Goal: Task Accomplishment & Management: Manage account settings

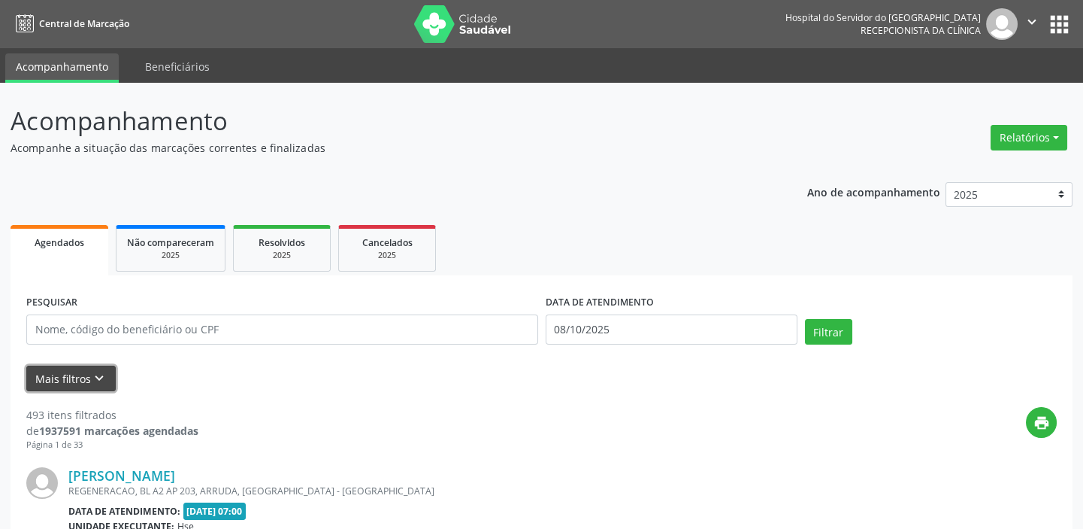
click at [100, 379] on icon "keyboard_arrow_down" at bounding box center [99, 378] width 17 height 17
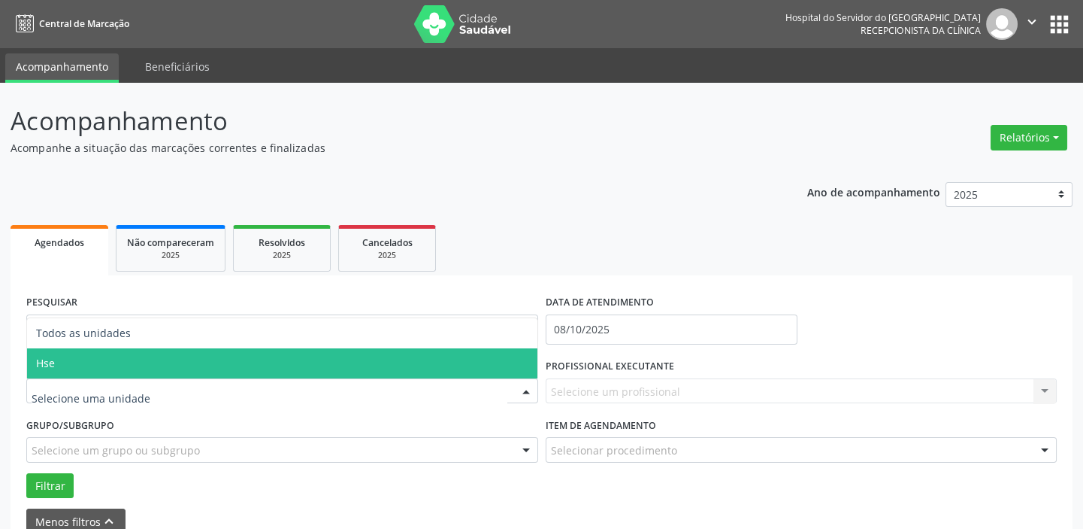
click at [126, 361] on span "Hse" at bounding box center [282, 363] width 511 height 30
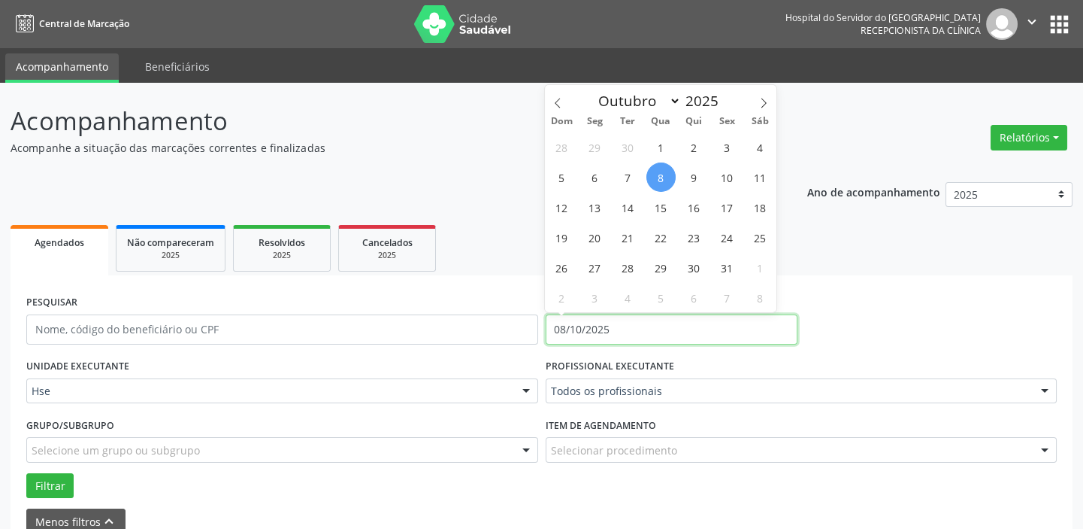
click at [608, 332] on input "08/10/2025" at bounding box center [672, 329] width 252 height 30
click at [661, 177] on span "8" at bounding box center [661, 176] width 29 height 29
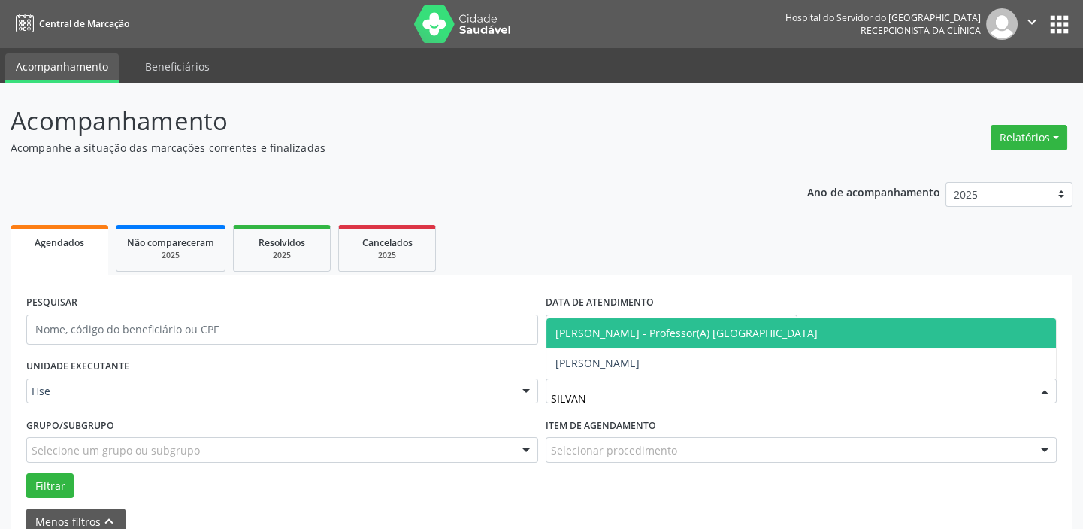
type input "SILVANA"
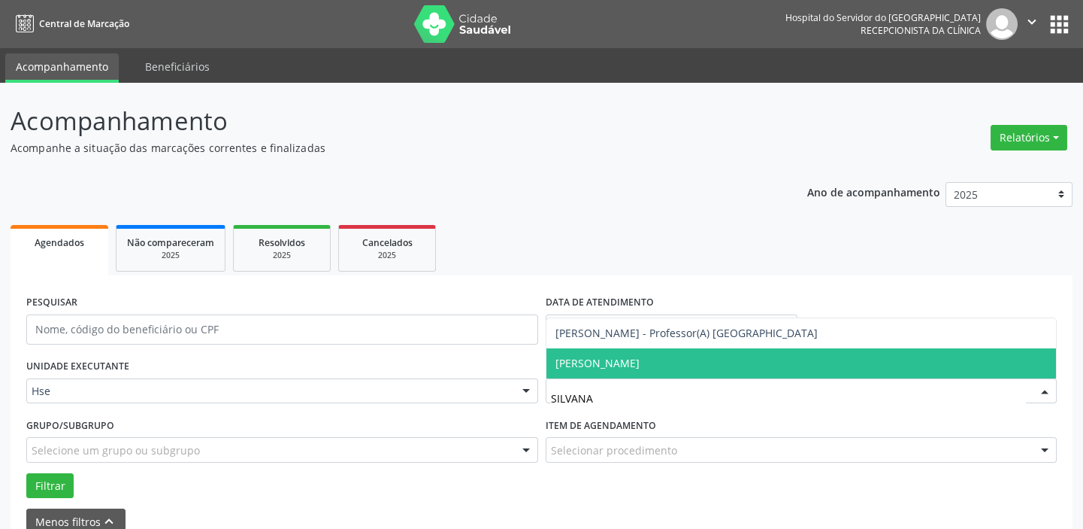
click at [683, 362] on span "[PERSON_NAME]" at bounding box center [802, 363] width 511 height 30
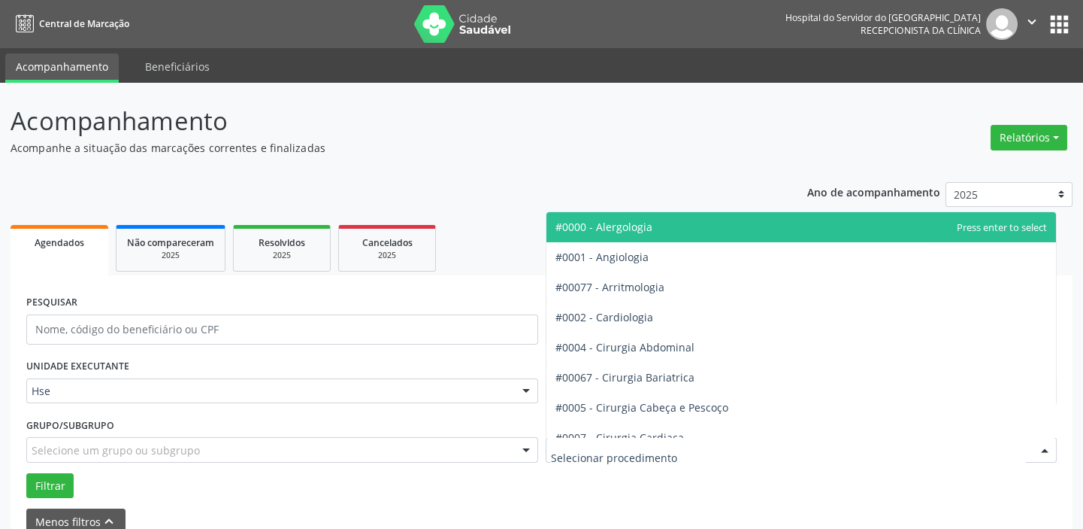
click at [726, 447] on div at bounding box center [802, 450] width 512 height 26
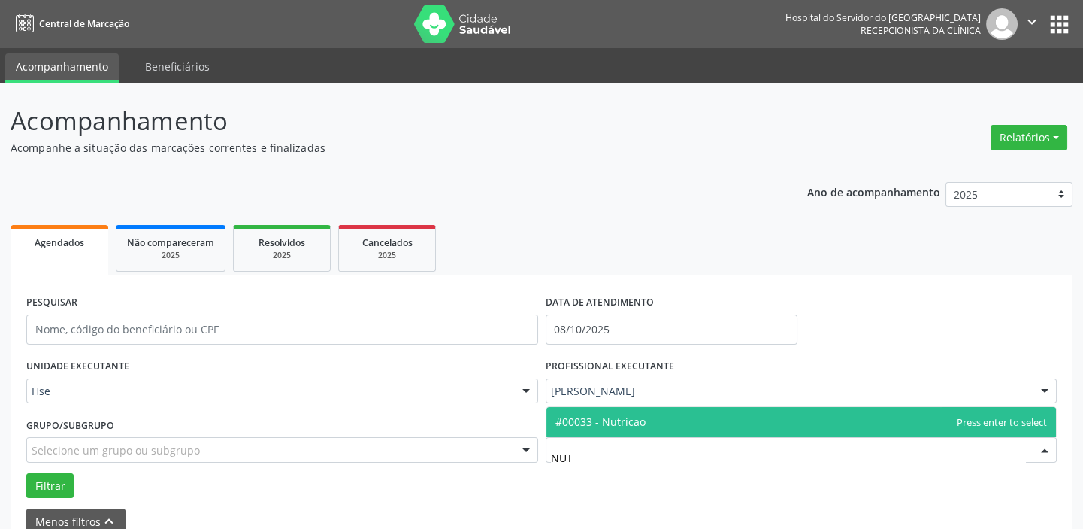
type input "NUTR"
click at [729, 416] on span "#00033 - Nutricao" at bounding box center [802, 422] width 511 height 30
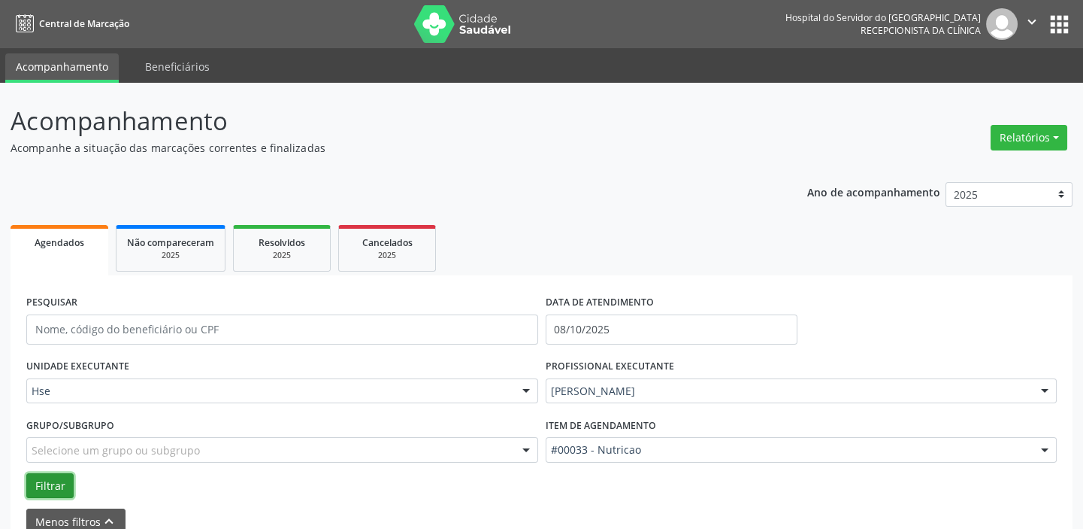
click at [51, 480] on button "Filtrar" at bounding box center [49, 486] width 47 height 26
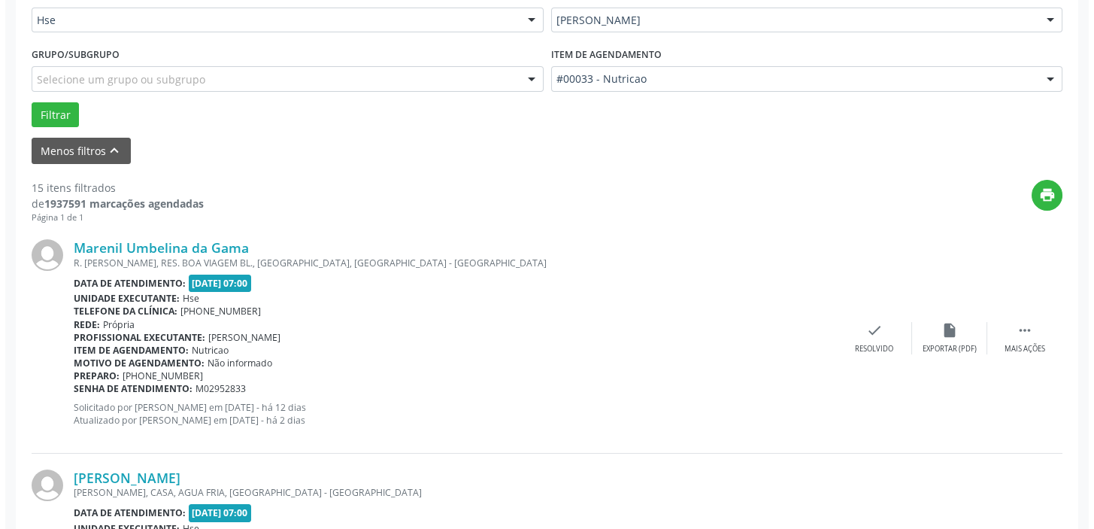
scroll to position [410, 0]
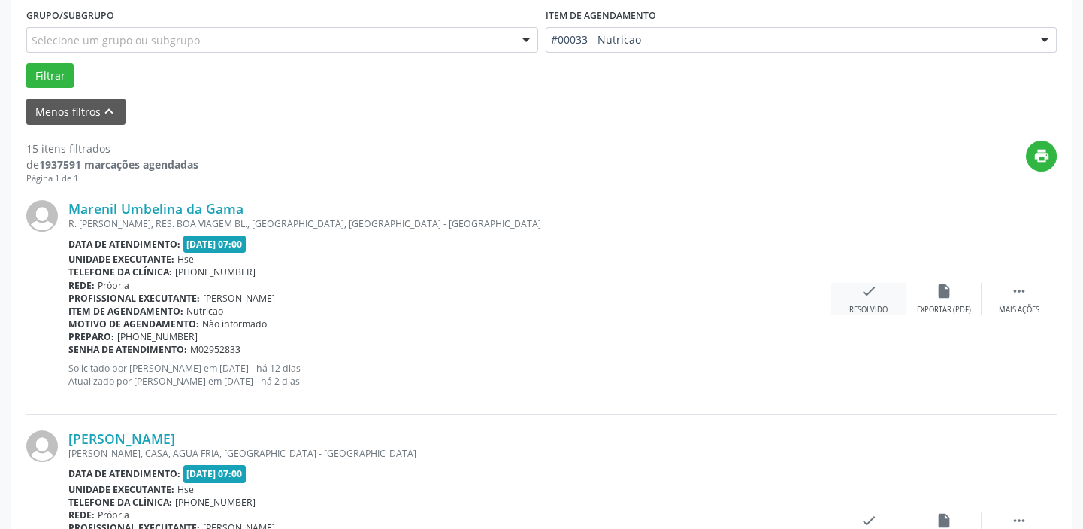
click at [868, 296] on icon "check" at bounding box center [869, 291] width 17 height 17
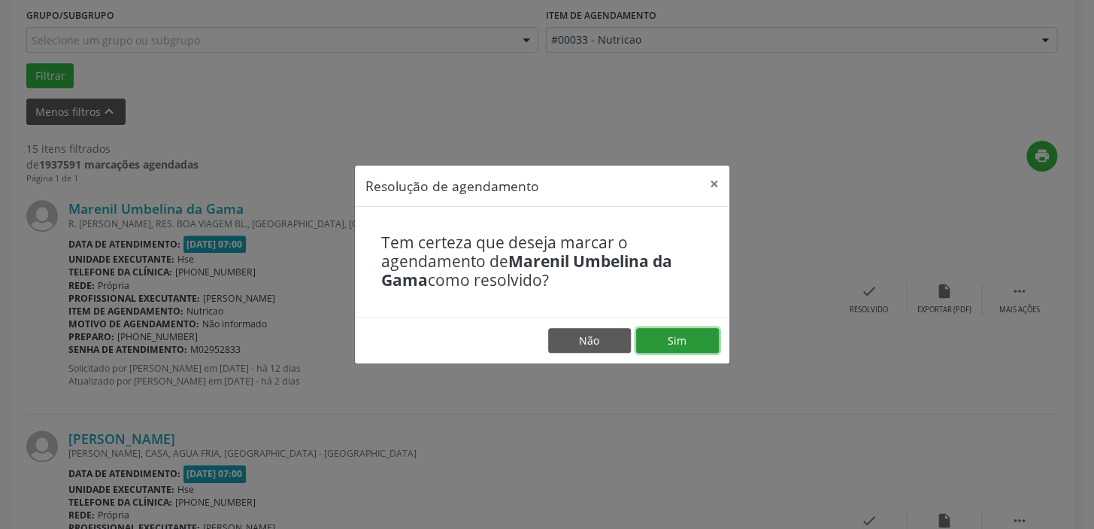
click at [684, 338] on button "Sim" at bounding box center [677, 341] width 83 height 26
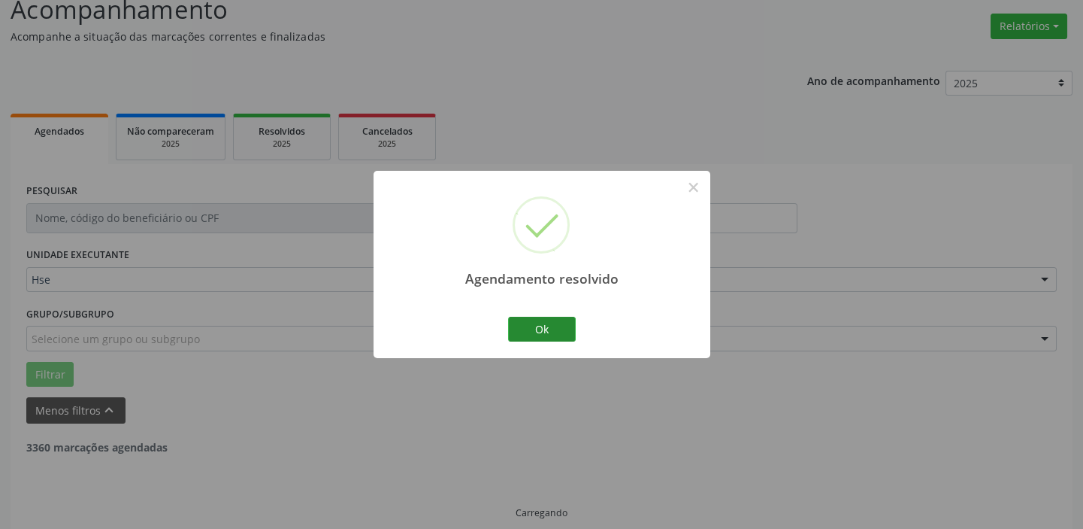
scroll to position [127, 0]
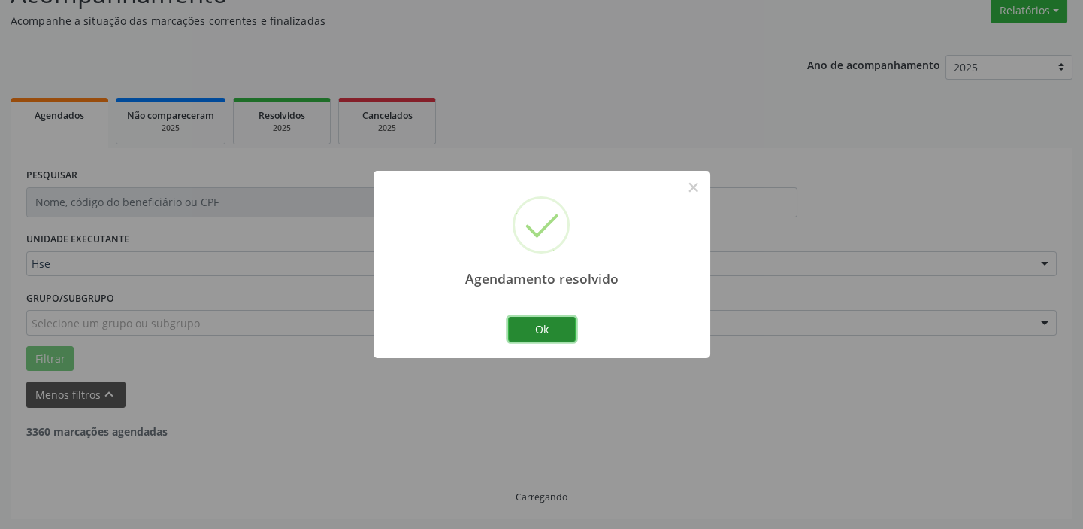
click at [549, 317] on button "Ok" at bounding box center [542, 330] width 68 height 26
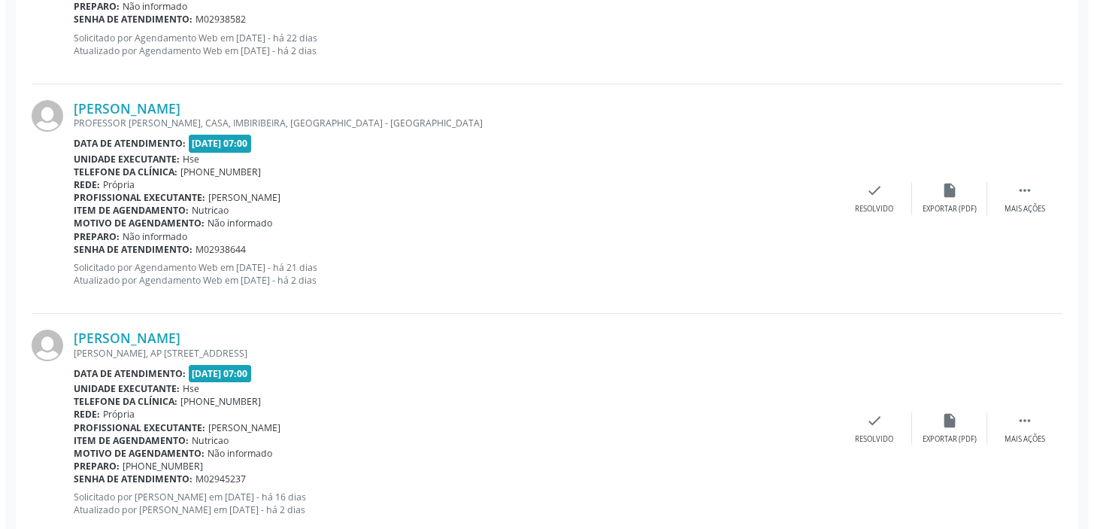
scroll to position [742, 0]
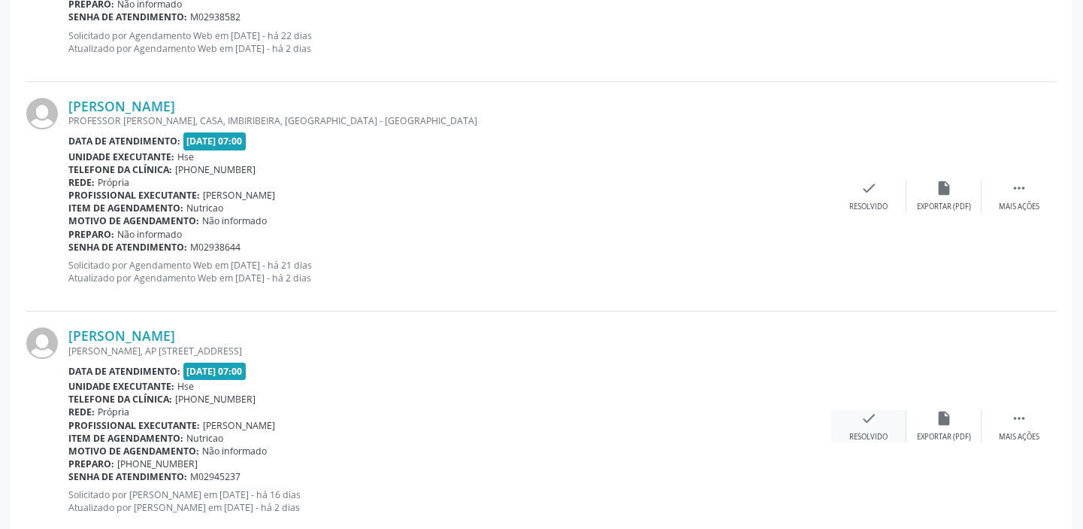
click at [857, 414] on div "check Resolvido" at bounding box center [869, 426] width 75 height 32
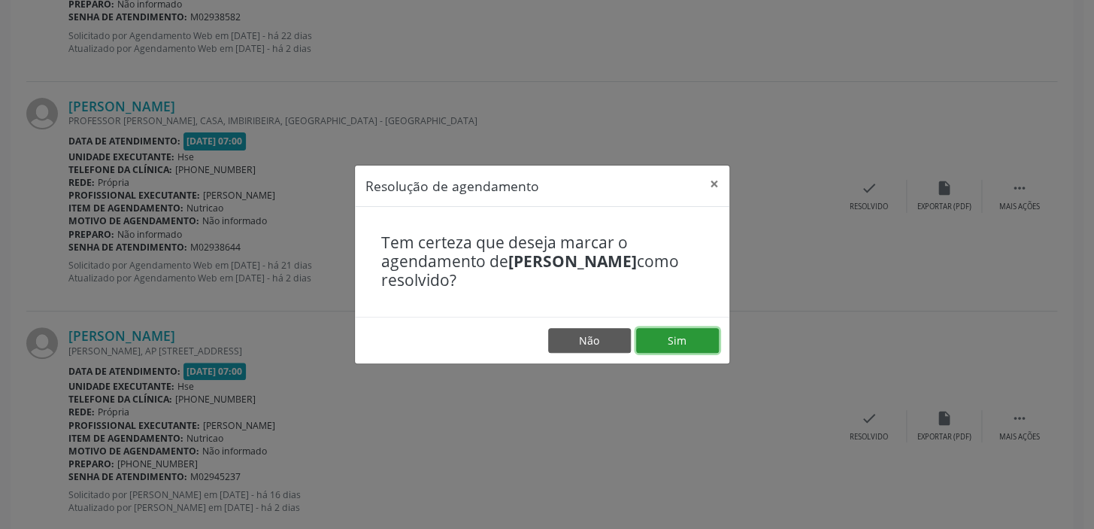
click at [681, 349] on button "Sim" at bounding box center [677, 341] width 83 height 26
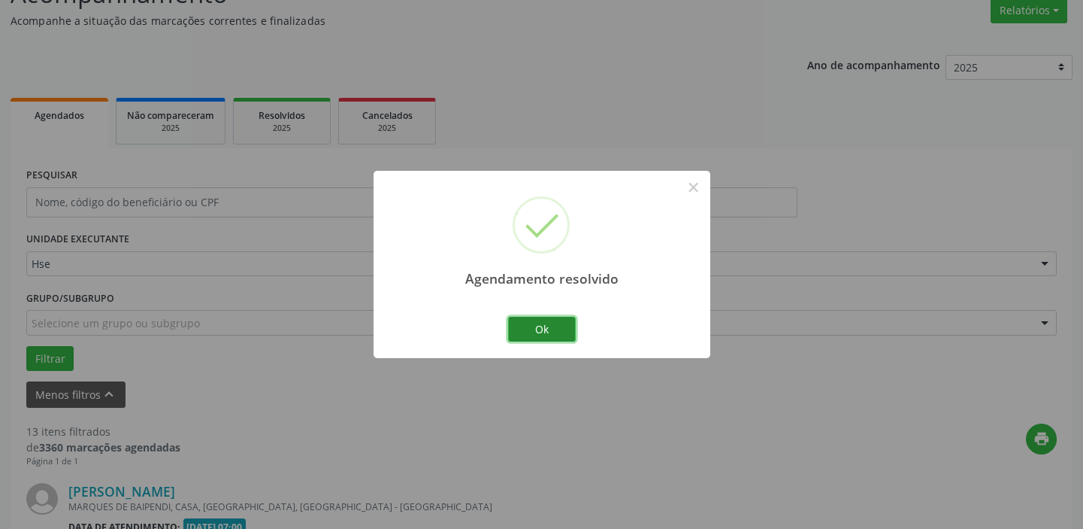
click at [562, 327] on button "Ok" at bounding box center [542, 330] width 68 height 26
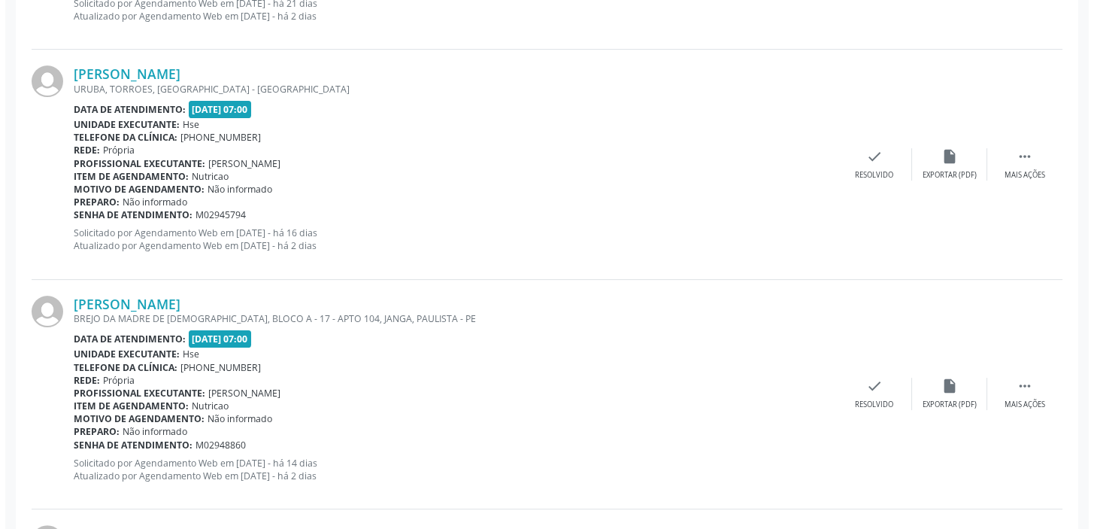
scroll to position [1015, 0]
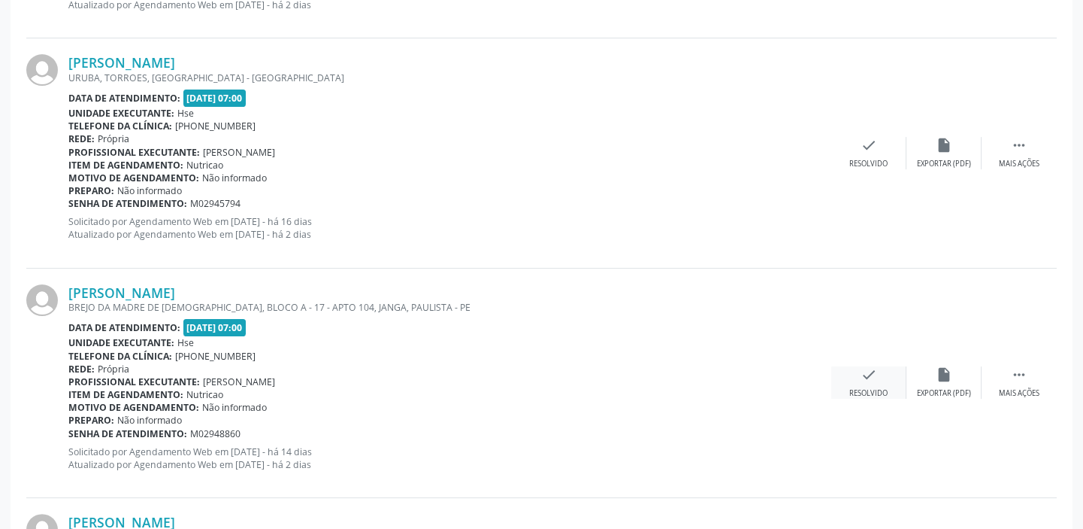
click at [863, 370] on icon "check" at bounding box center [869, 374] width 17 height 17
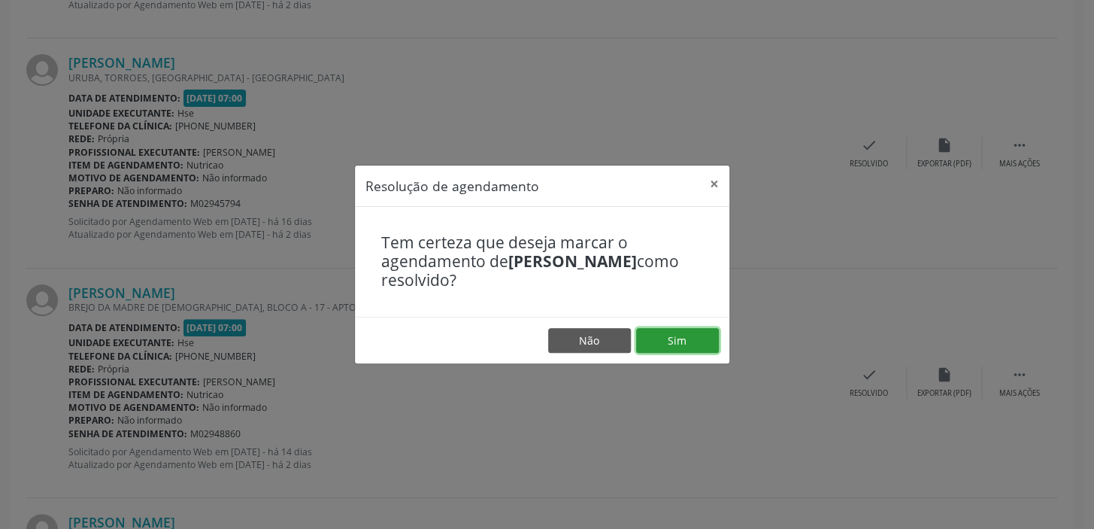
click at [687, 344] on button "Sim" at bounding box center [677, 341] width 83 height 26
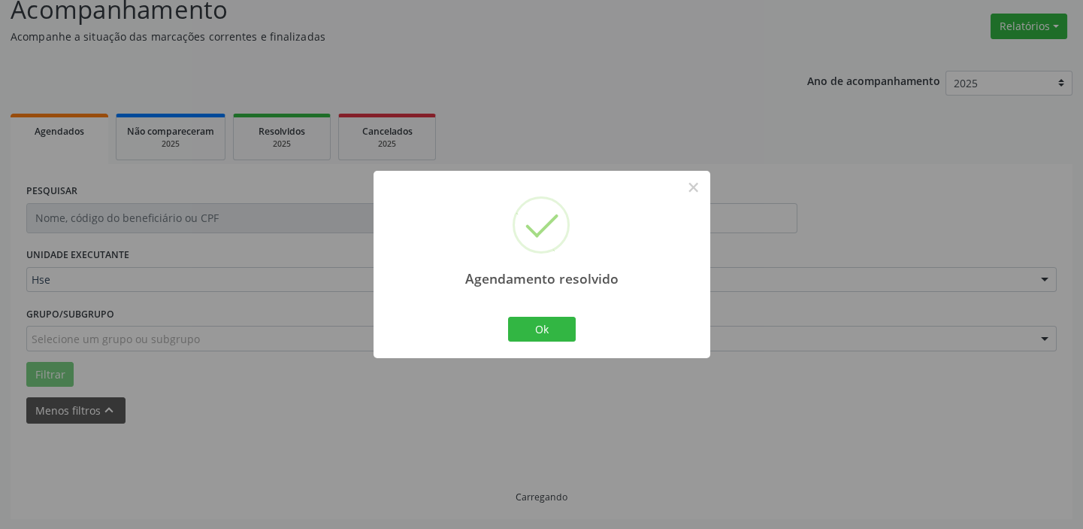
scroll to position [127, 0]
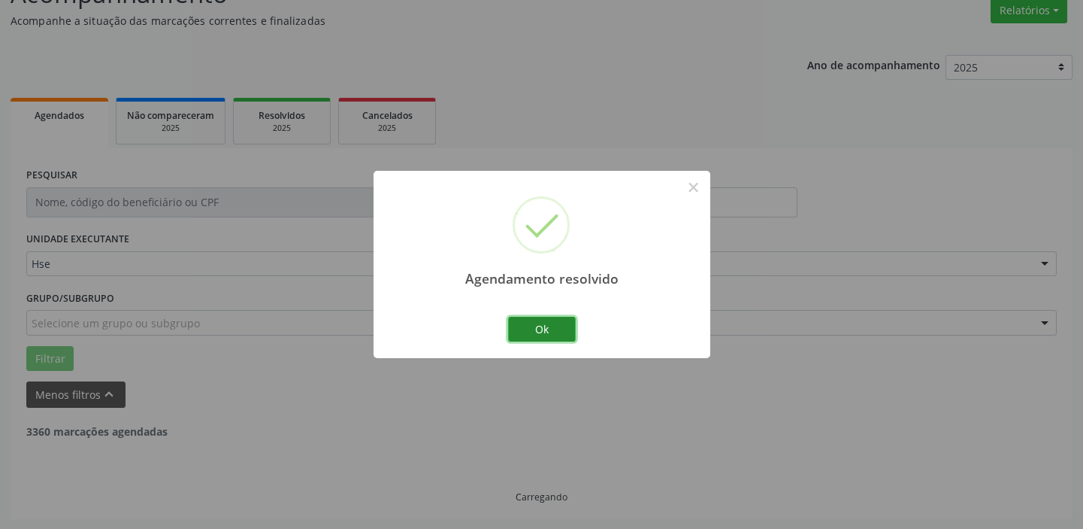
click at [534, 323] on button "Ok" at bounding box center [542, 330] width 68 height 26
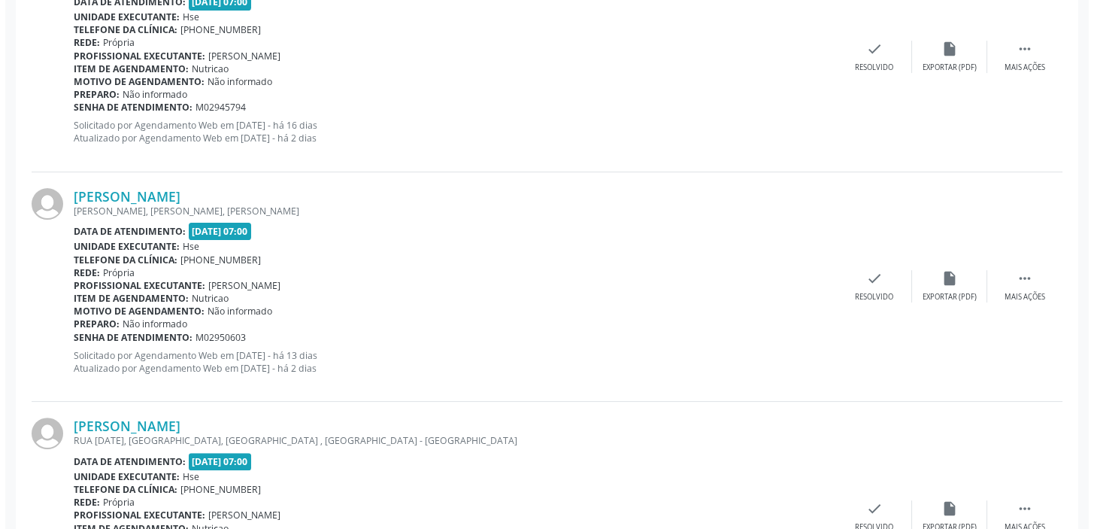
scroll to position [998, 0]
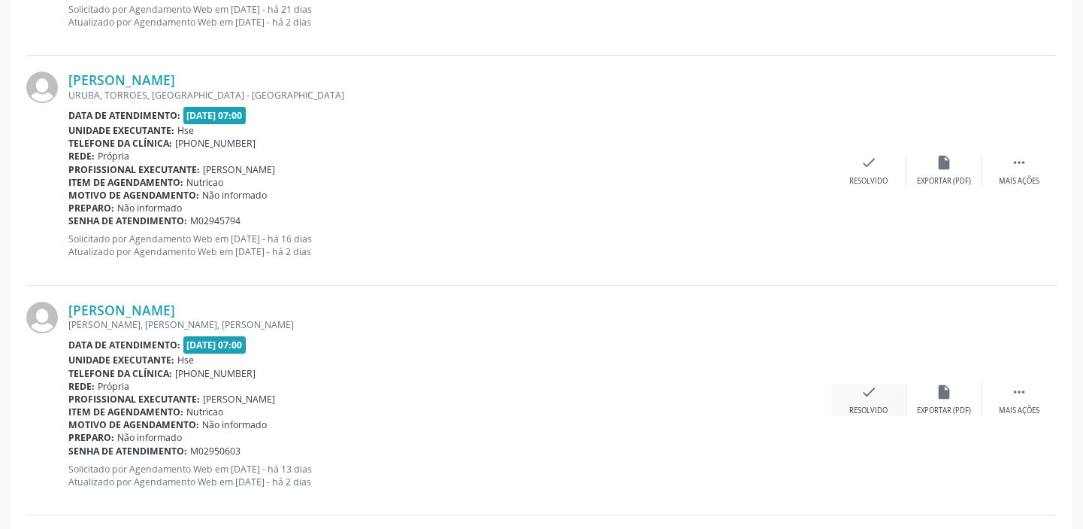
click at [859, 394] on div "check Resolvido" at bounding box center [869, 399] width 75 height 32
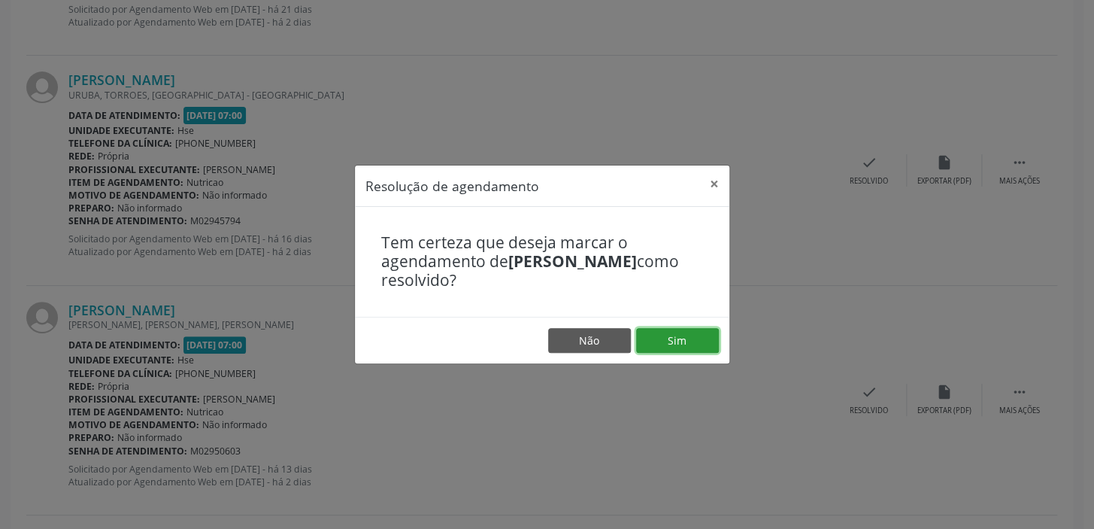
click at [683, 347] on button "Sim" at bounding box center [677, 341] width 83 height 26
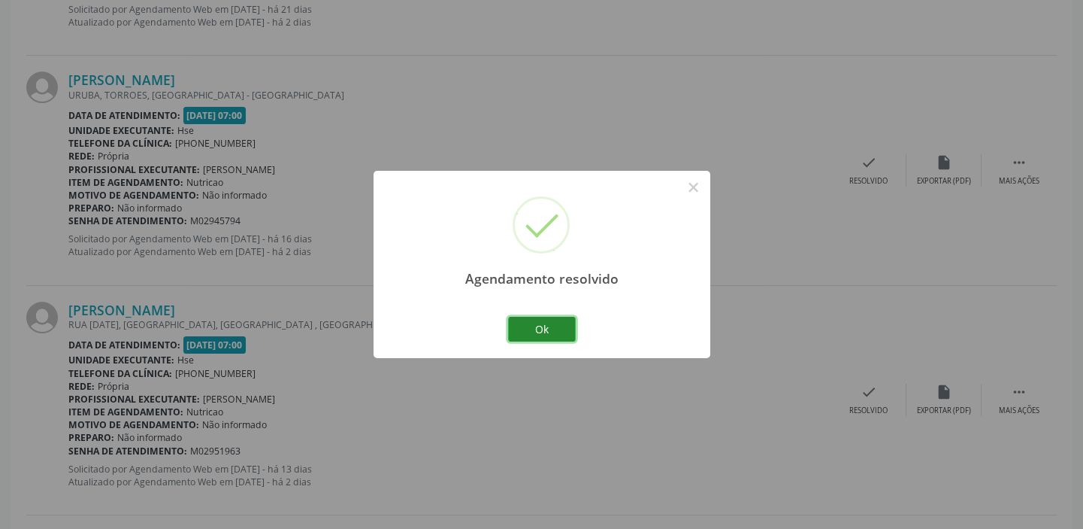
click at [571, 336] on button "Ok" at bounding box center [542, 330] width 68 height 26
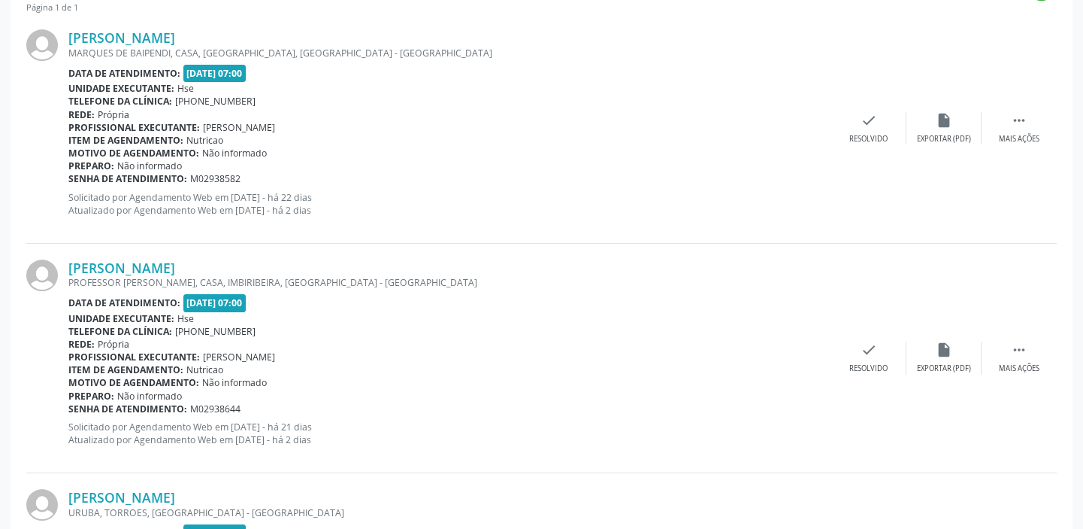
scroll to position [383, 0]
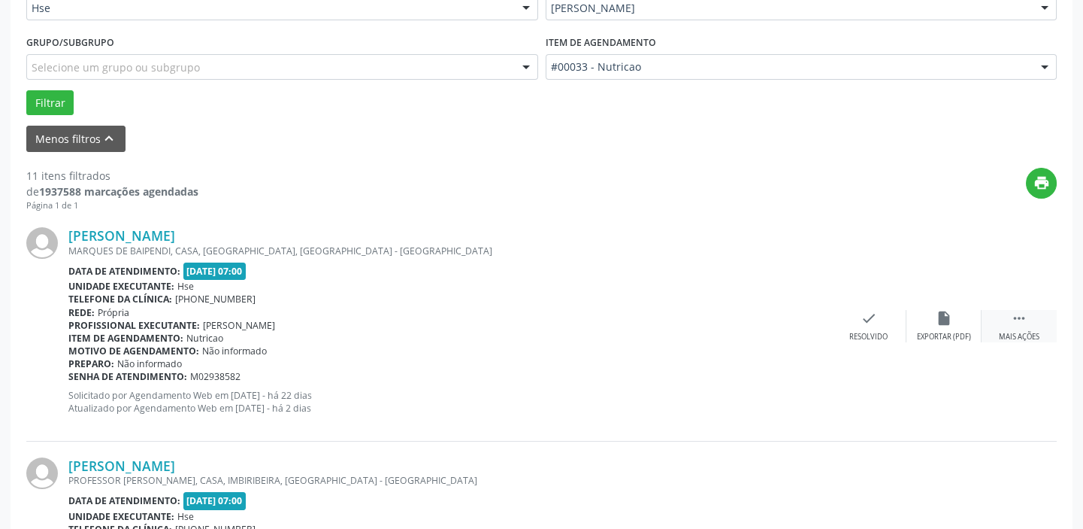
click at [1014, 323] on icon "" at bounding box center [1019, 318] width 17 height 17
click at [954, 321] on div "alarm_off Não compareceu" at bounding box center [944, 326] width 75 height 32
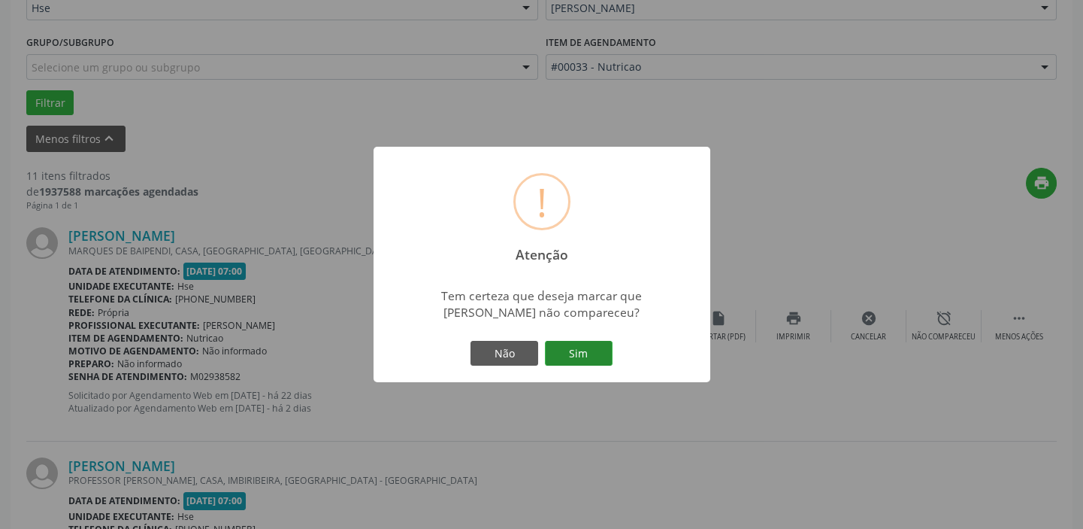
click at [586, 353] on button "Sim" at bounding box center [579, 354] width 68 height 26
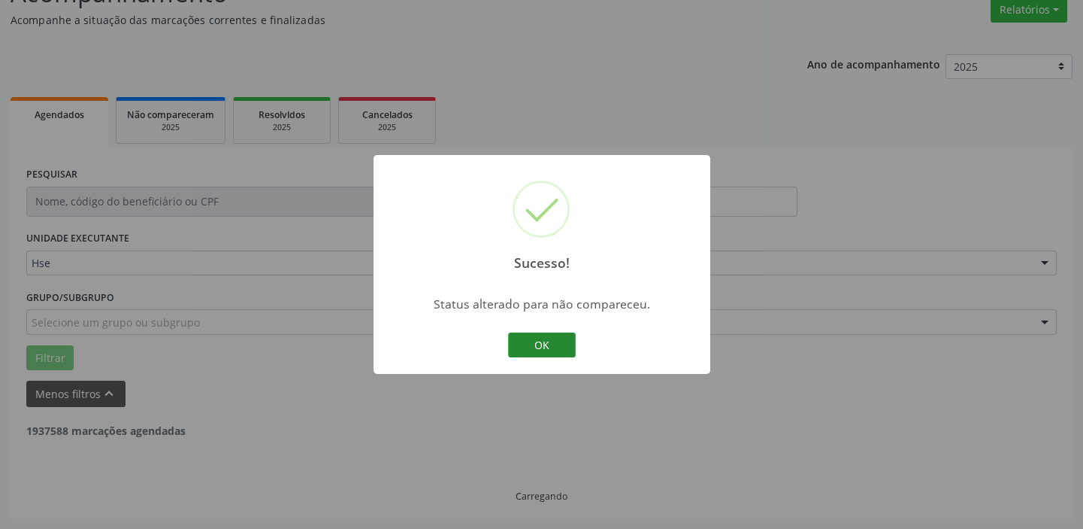
scroll to position [127, 0]
click at [540, 338] on button "OK" at bounding box center [542, 345] width 68 height 26
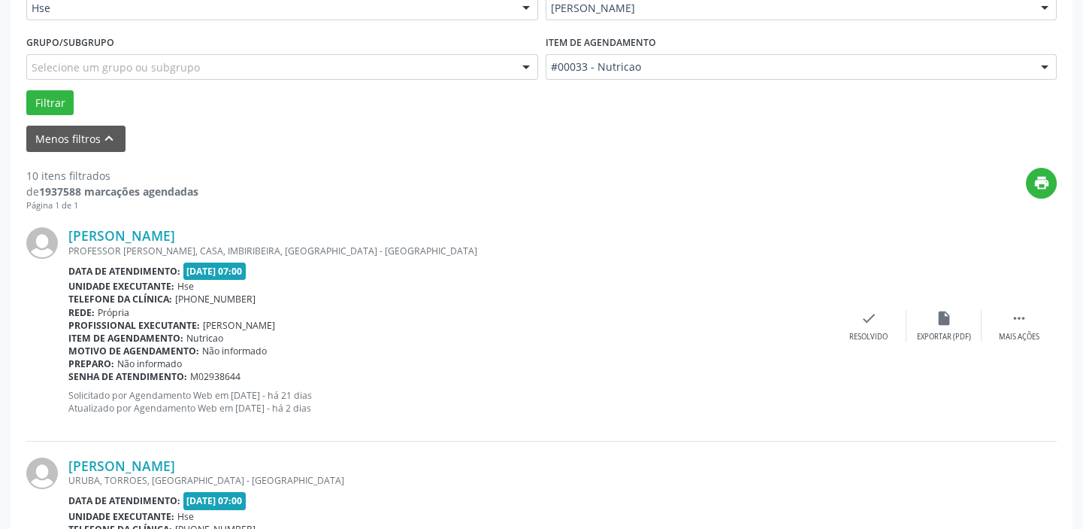
scroll to position [451, 0]
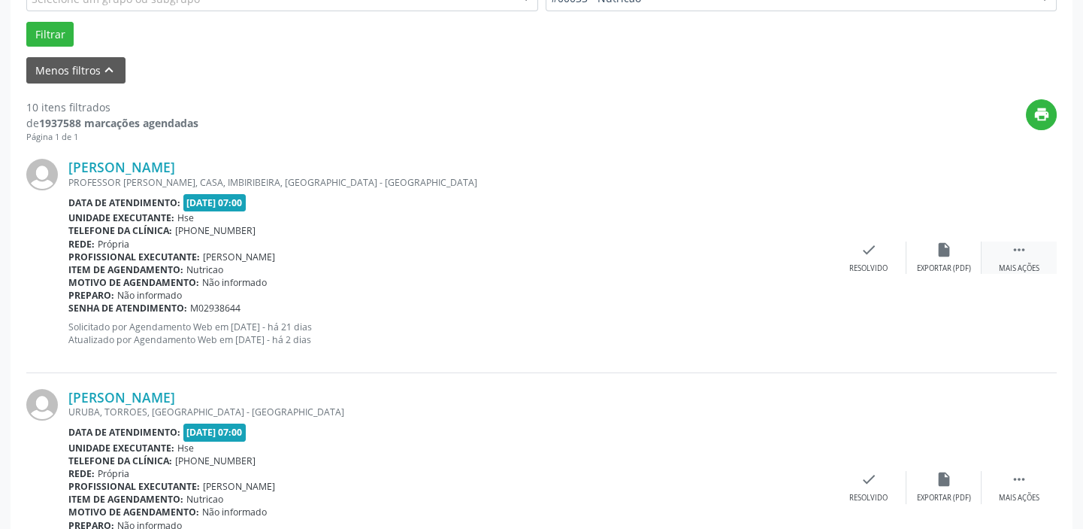
click at [1020, 245] on icon "" at bounding box center [1019, 249] width 17 height 17
click at [951, 252] on icon "alarm_off" at bounding box center [944, 249] width 17 height 17
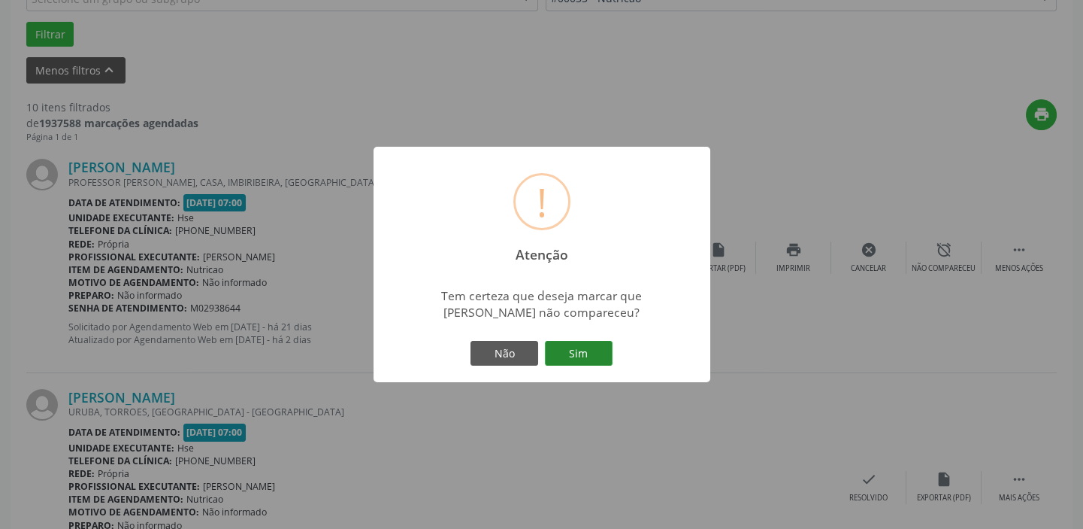
click at [579, 353] on button "Sim" at bounding box center [579, 354] width 68 height 26
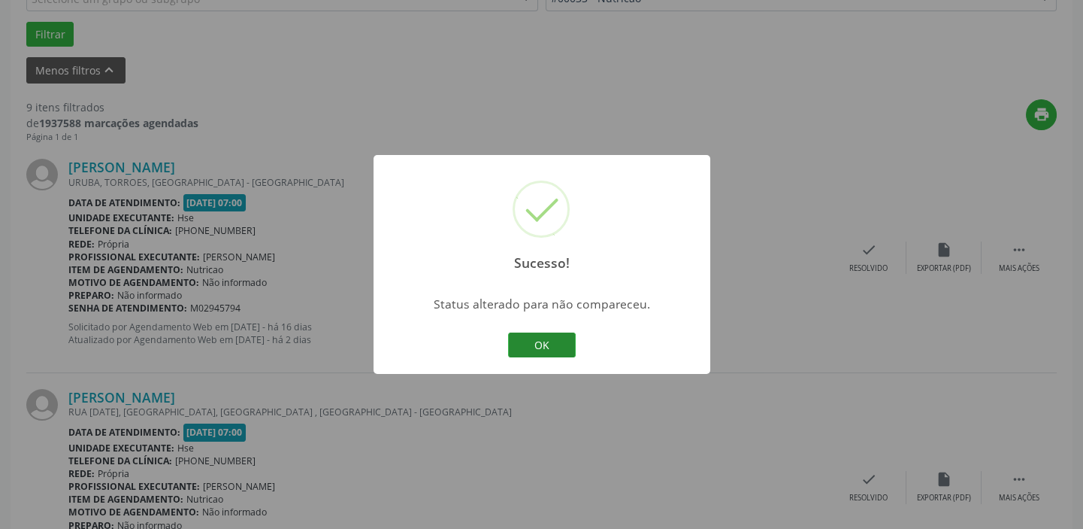
click at [540, 345] on button "OK" at bounding box center [542, 345] width 68 height 26
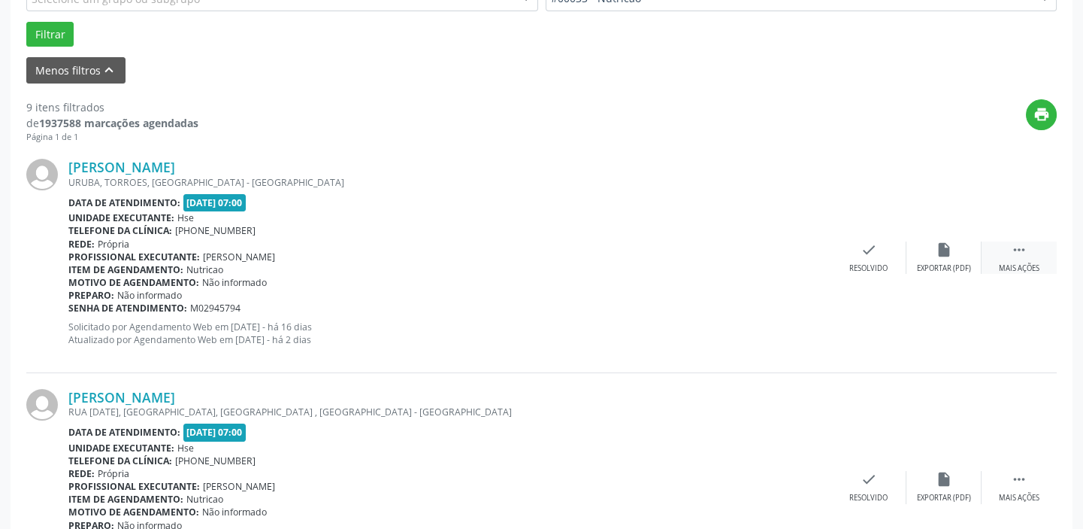
click at [1034, 256] on div " Mais ações" at bounding box center [1019, 257] width 75 height 32
click at [960, 256] on div "alarm_off Não compareceu" at bounding box center [944, 257] width 75 height 32
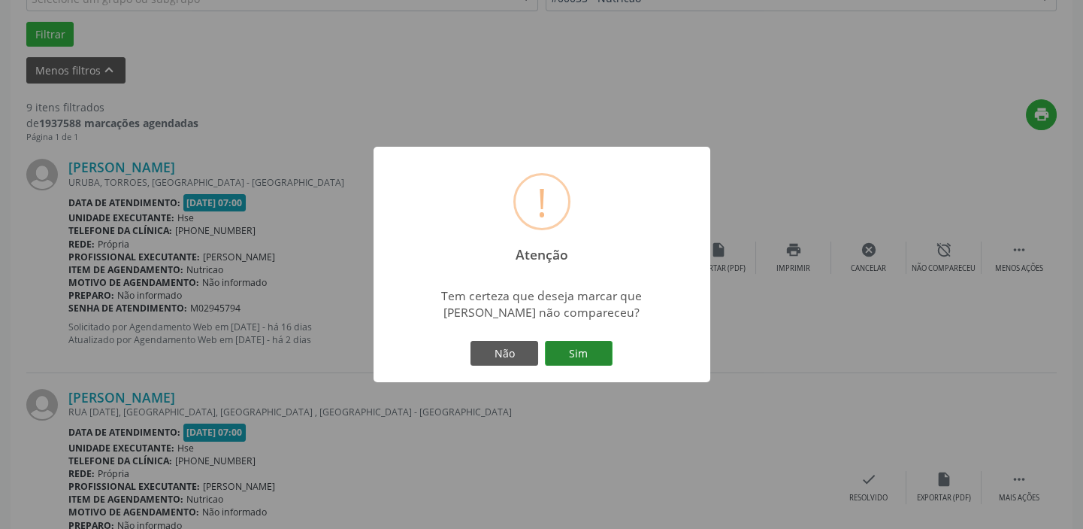
click at [580, 345] on button "Sim" at bounding box center [579, 354] width 68 height 26
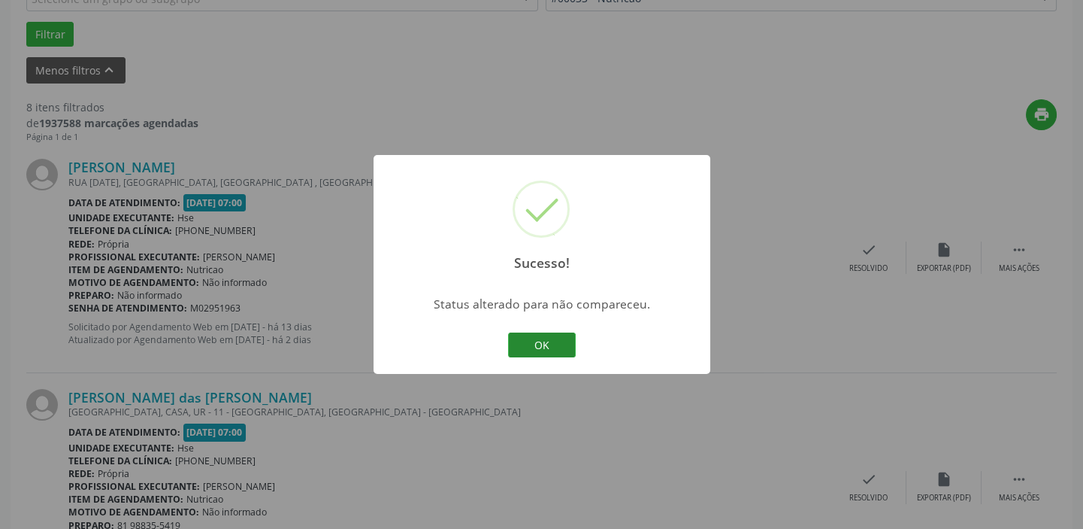
click at [555, 342] on button "OK" at bounding box center [542, 345] width 68 height 26
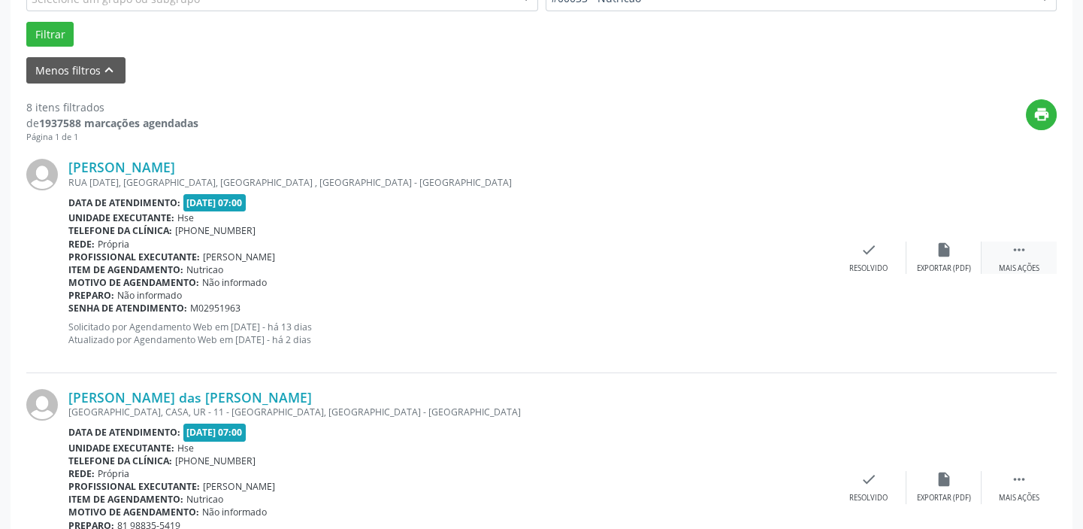
click at [1009, 253] on div " Mais ações" at bounding box center [1019, 257] width 75 height 32
click at [953, 248] on div "alarm_off Não compareceu" at bounding box center [944, 257] width 75 height 32
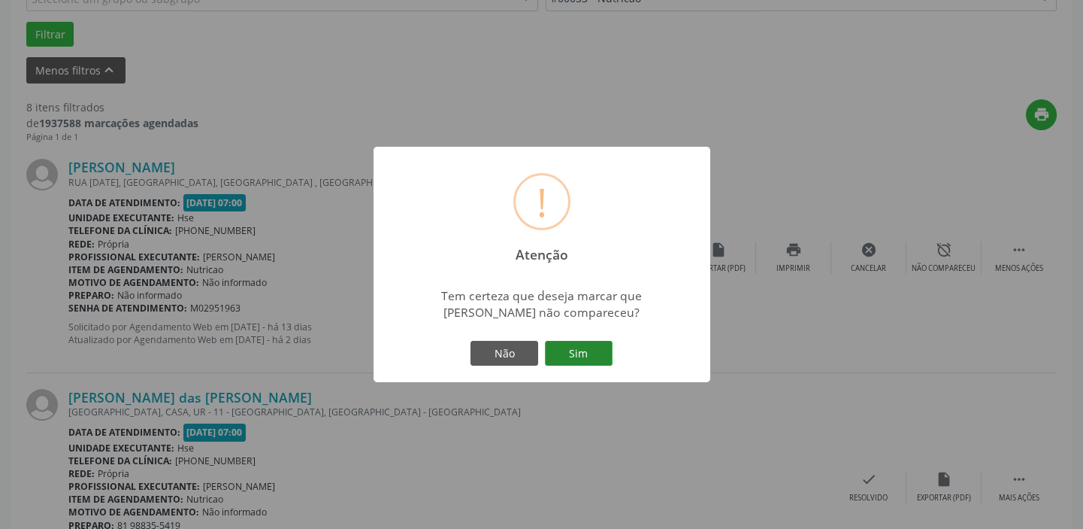
click at [569, 347] on button "Sim" at bounding box center [579, 354] width 68 height 26
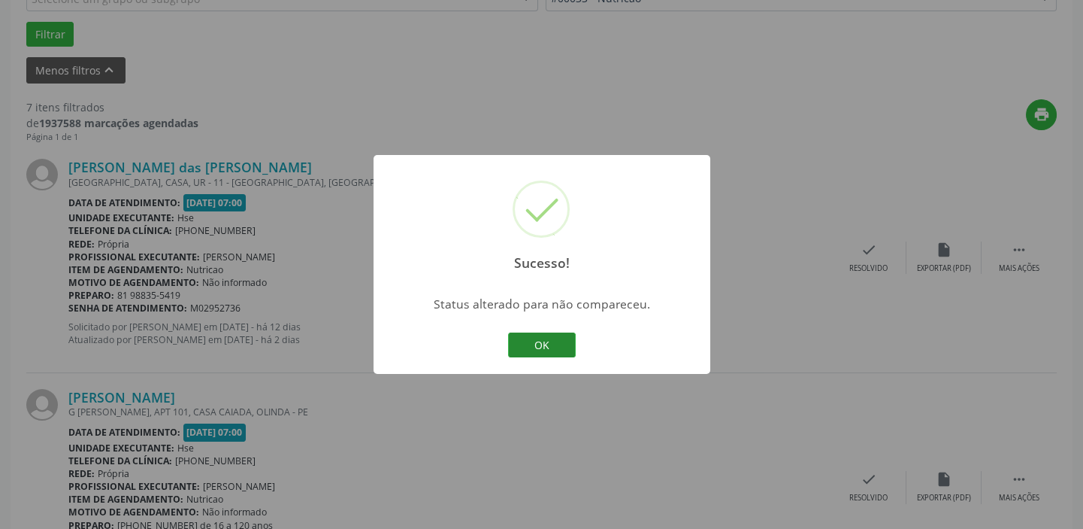
click at [553, 347] on button "OK" at bounding box center [542, 345] width 68 height 26
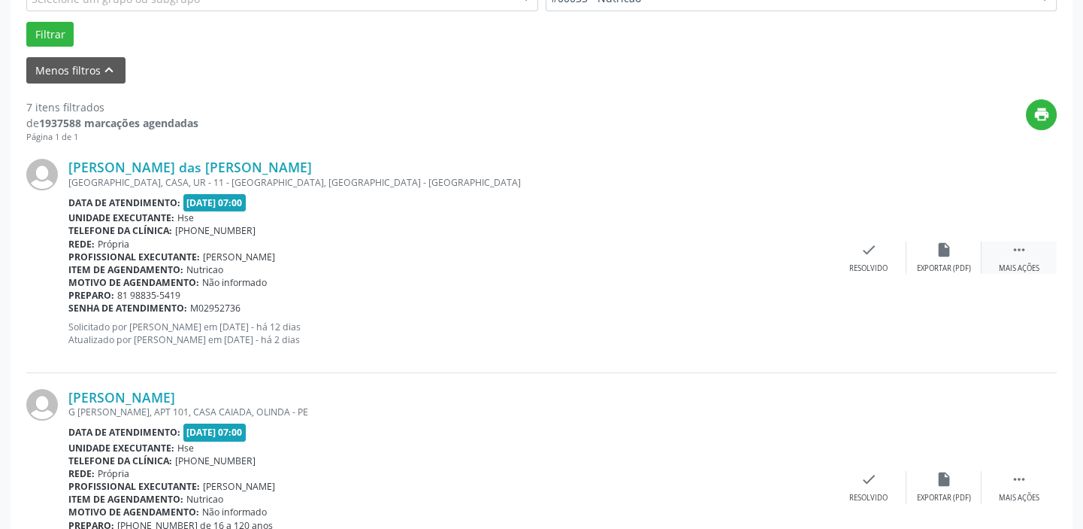
click at [1010, 260] on div " Mais ações" at bounding box center [1019, 257] width 75 height 32
click at [963, 263] on div "Não compareceu" at bounding box center [944, 268] width 64 height 11
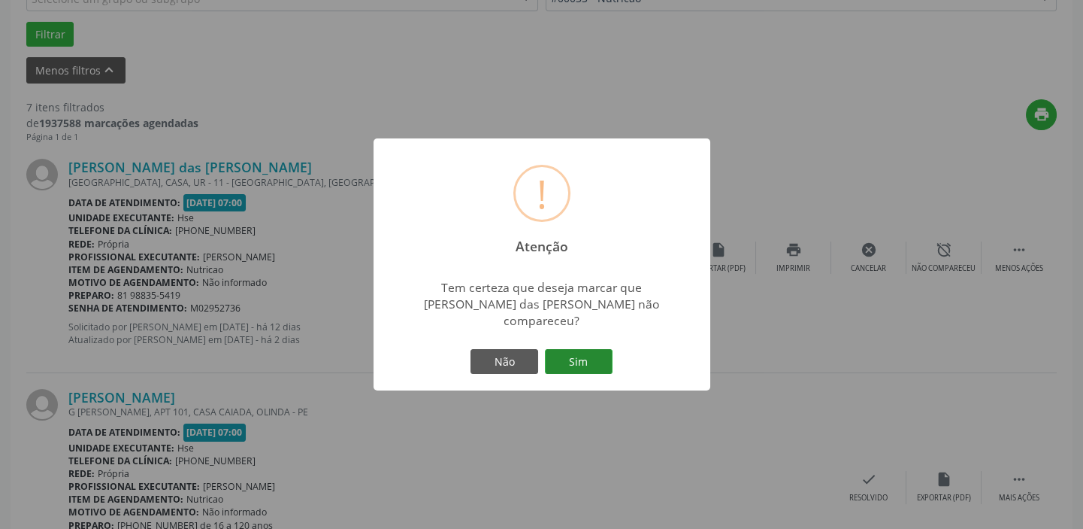
click at [585, 354] on button "Sim" at bounding box center [579, 362] width 68 height 26
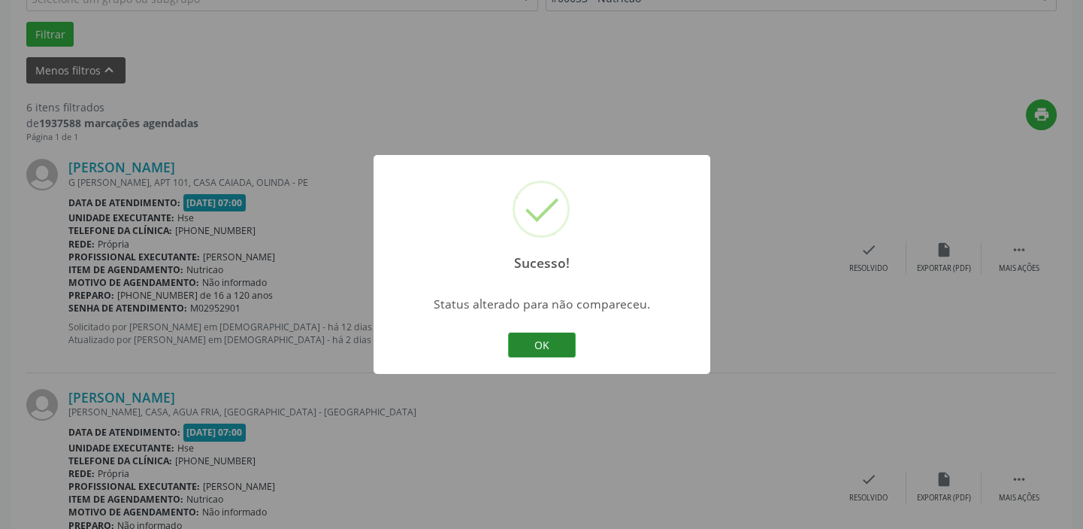
click at [556, 341] on button "OK" at bounding box center [542, 345] width 68 height 26
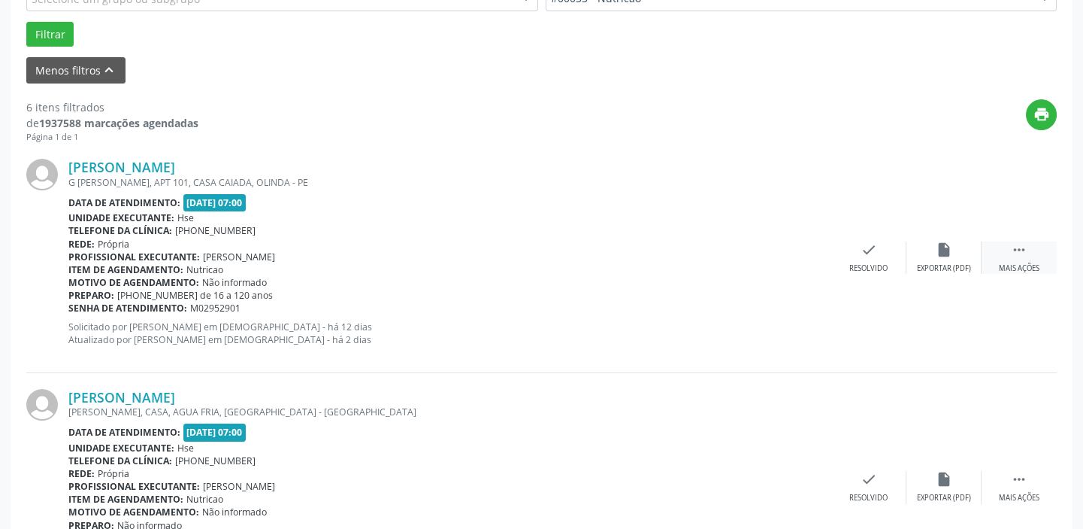
click at [1018, 263] on div "Mais ações" at bounding box center [1019, 268] width 41 height 11
click at [965, 252] on div "alarm_off Não compareceu" at bounding box center [944, 257] width 75 height 32
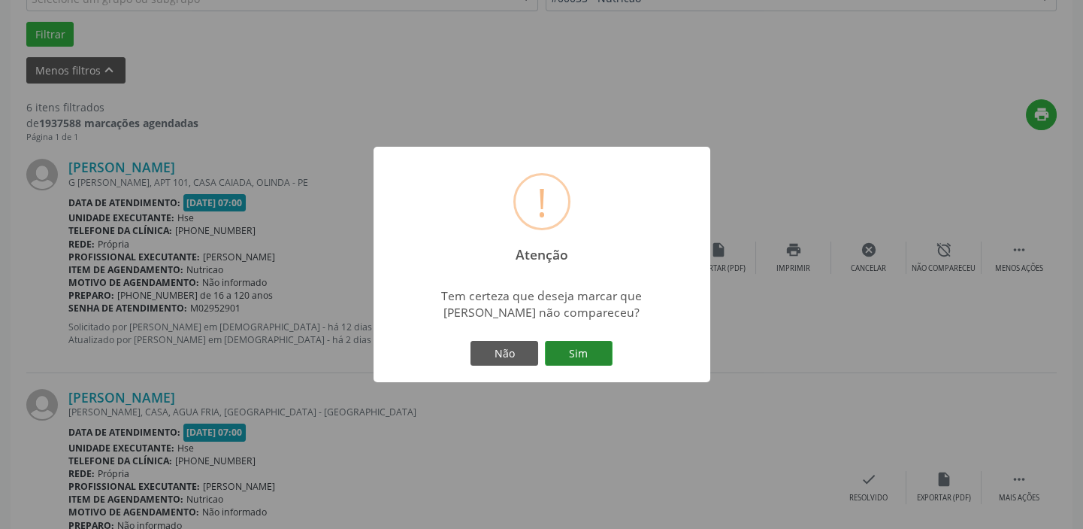
click at [585, 356] on button "Sim" at bounding box center [579, 354] width 68 height 26
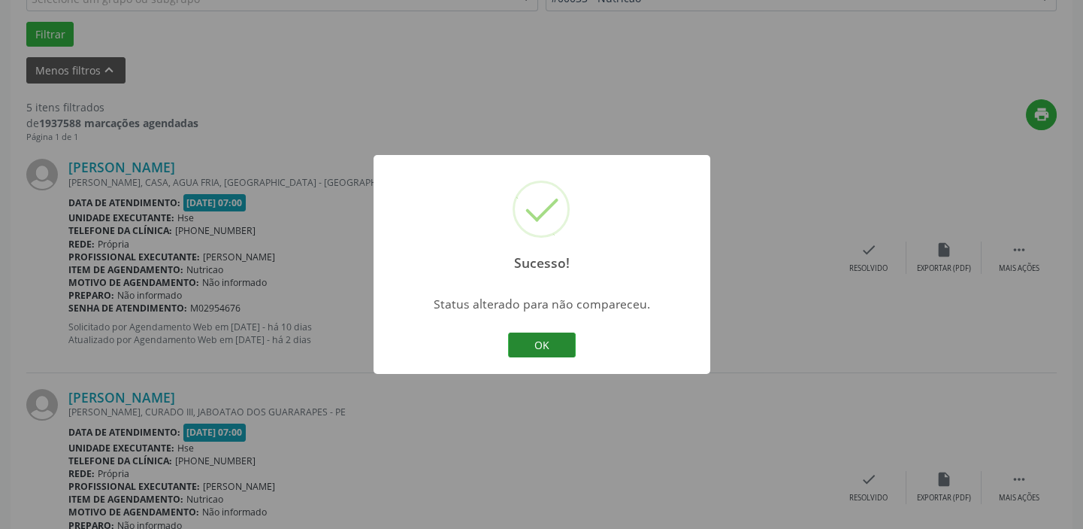
click at [571, 354] on button "OK" at bounding box center [542, 345] width 68 height 26
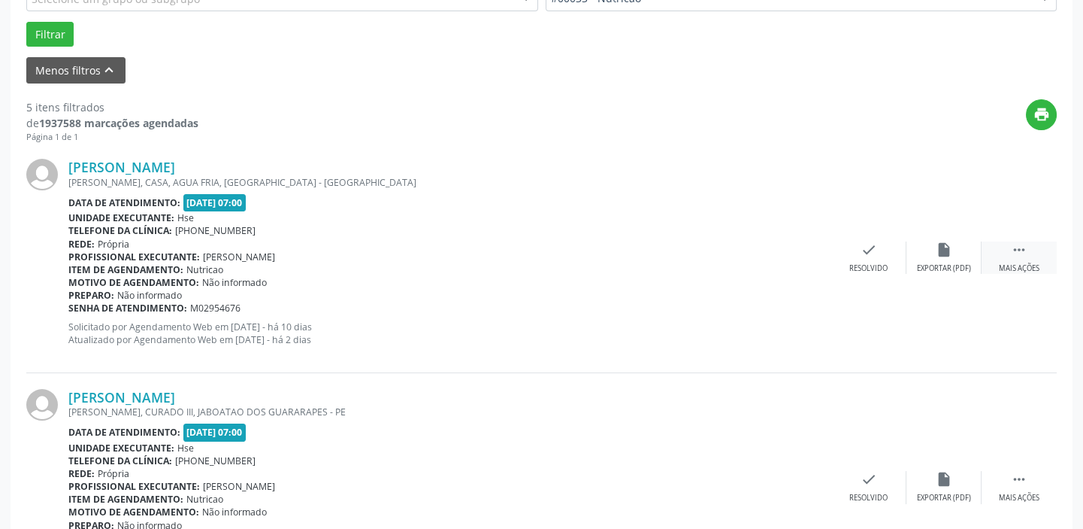
click at [1020, 265] on div "Mais ações" at bounding box center [1019, 268] width 41 height 11
click at [952, 259] on div "alarm_off Não compareceu" at bounding box center [944, 257] width 75 height 32
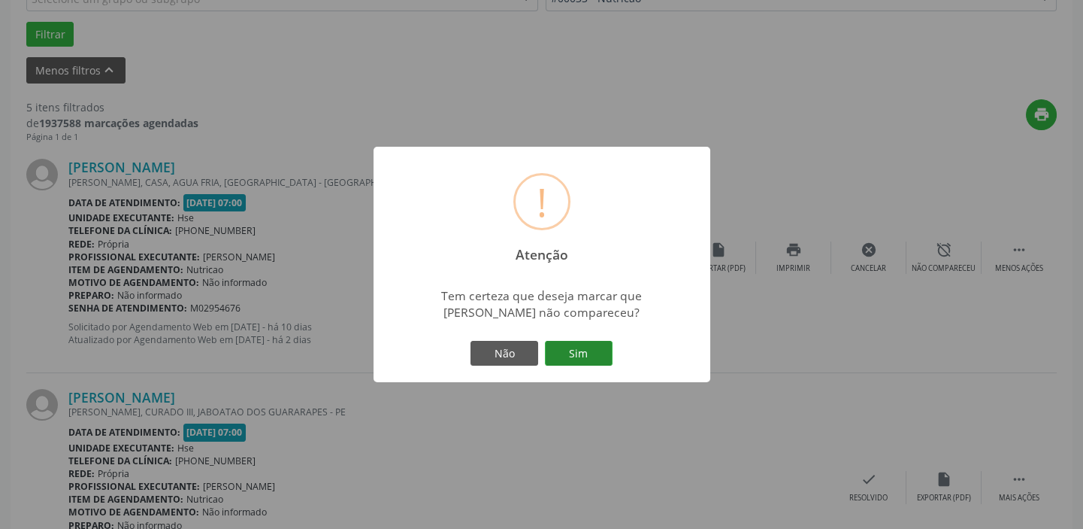
click at [586, 348] on button "Sim" at bounding box center [579, 354] width 68 height 26
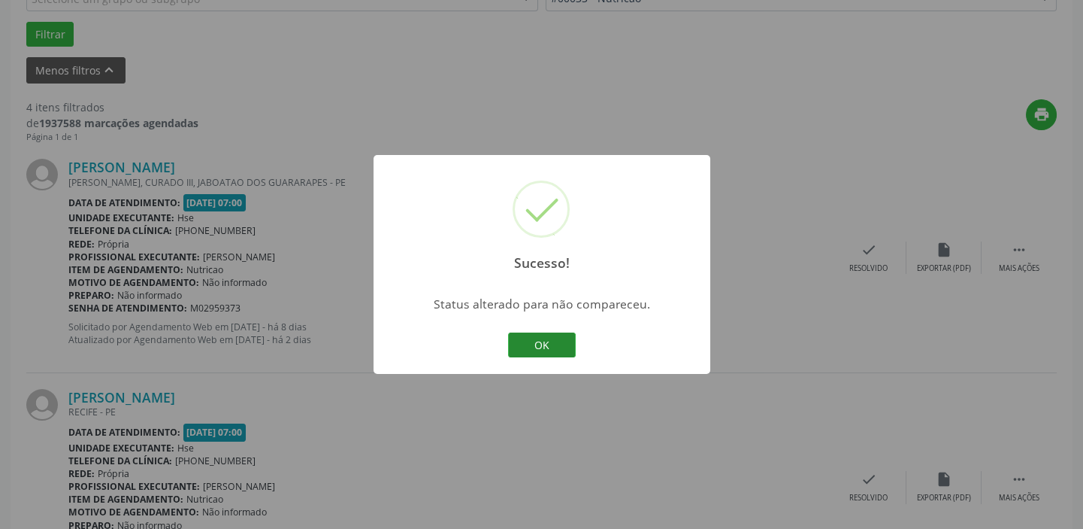
click at [541, 345] on button "OK" at bounding box center [542, 345] width 68 height 26
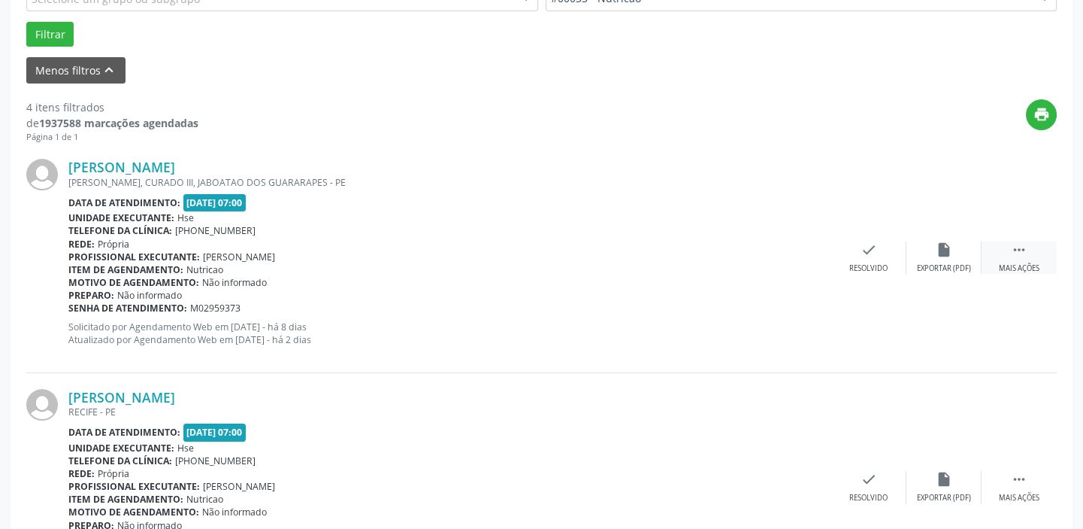
click at [1017, 255] on icon "" at bounding box center [1019, 249] width 17 height 17
click at [959, 260] on div "alarm_off Não compareceu" at bounding box center [944, 257] width 75 height 32
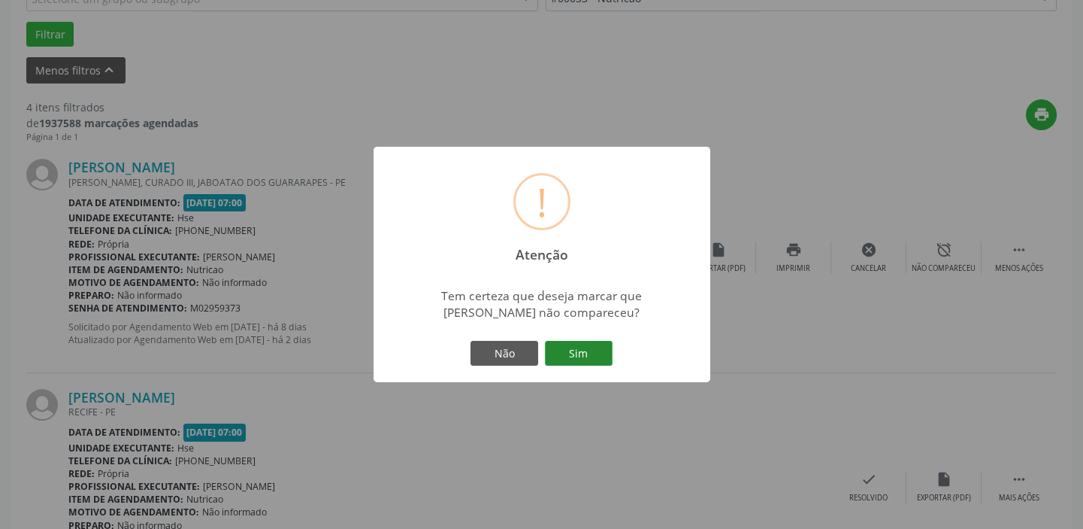
click at [579, 353] on button "Sim" at bounding box center [579, 354] width 68 height 26
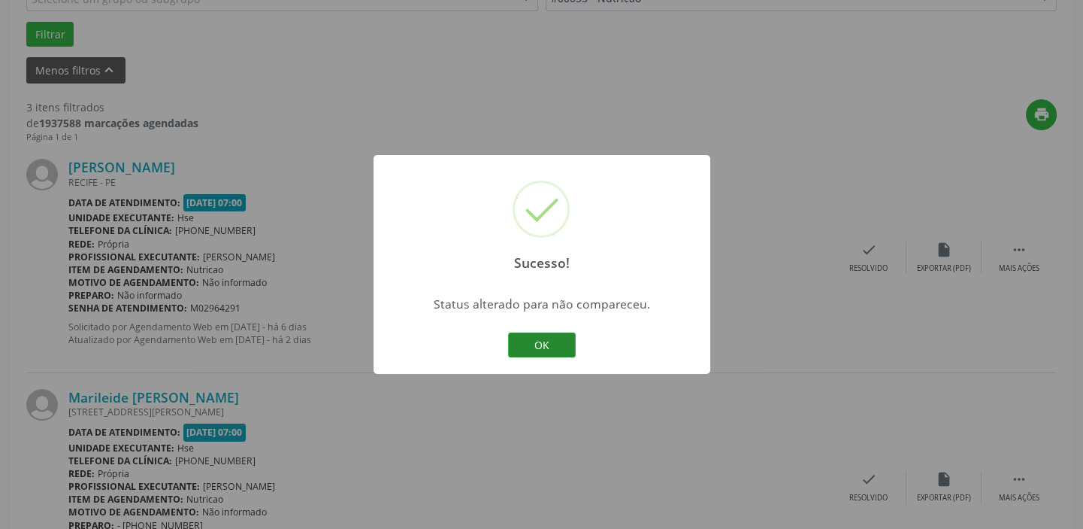
click at [542, 344] on button "OK" at bounding box center [542, 345] width 68 height 26
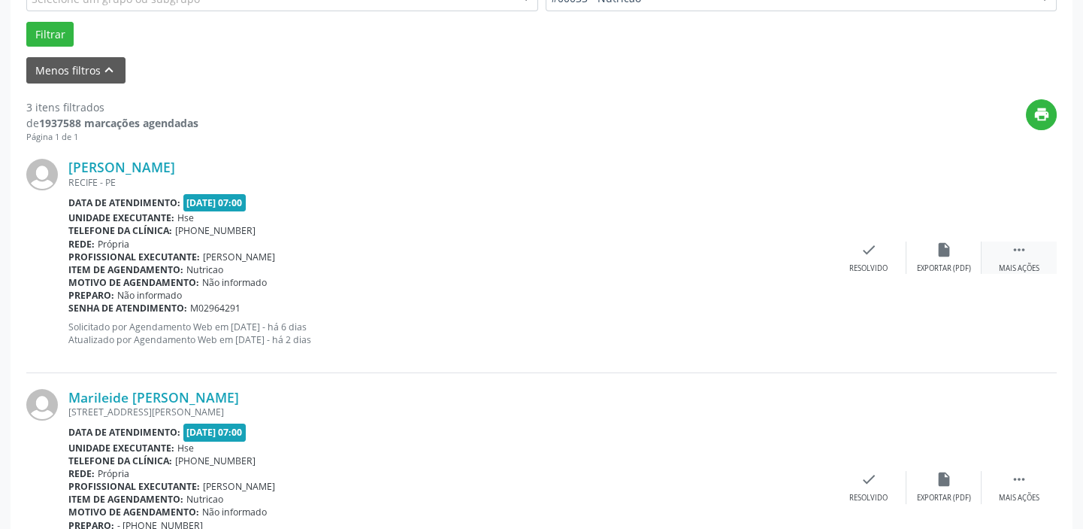
click at [1005, 259] on div " Mais ações" at bounding box center [1019, 257] width 75 height 32
click at [941, 256] on icon "alarm_off" at bounding box center [944, 249] width 17 height 17
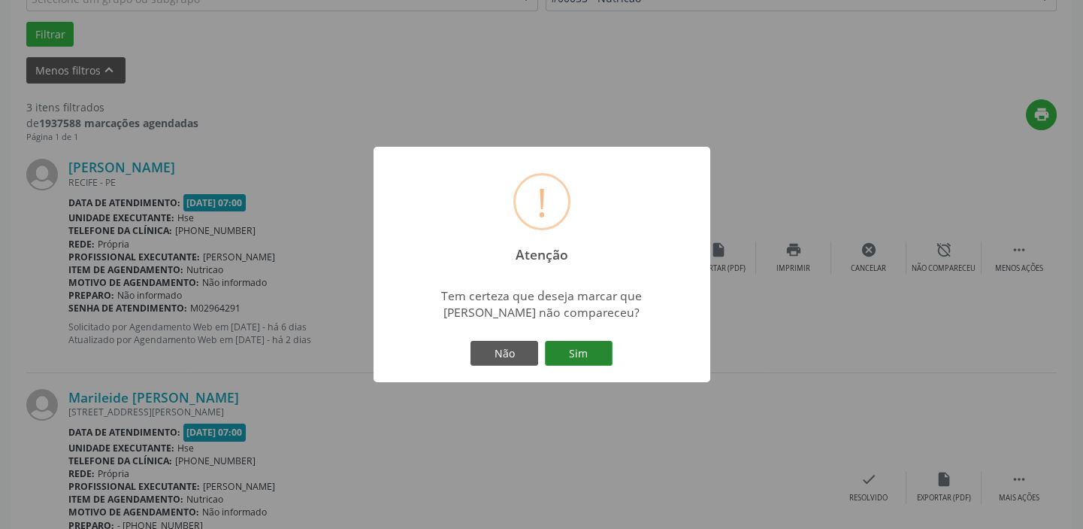
click at [596, 353] on button "Sim" at bounding box center [579, 354] width 68 height 26
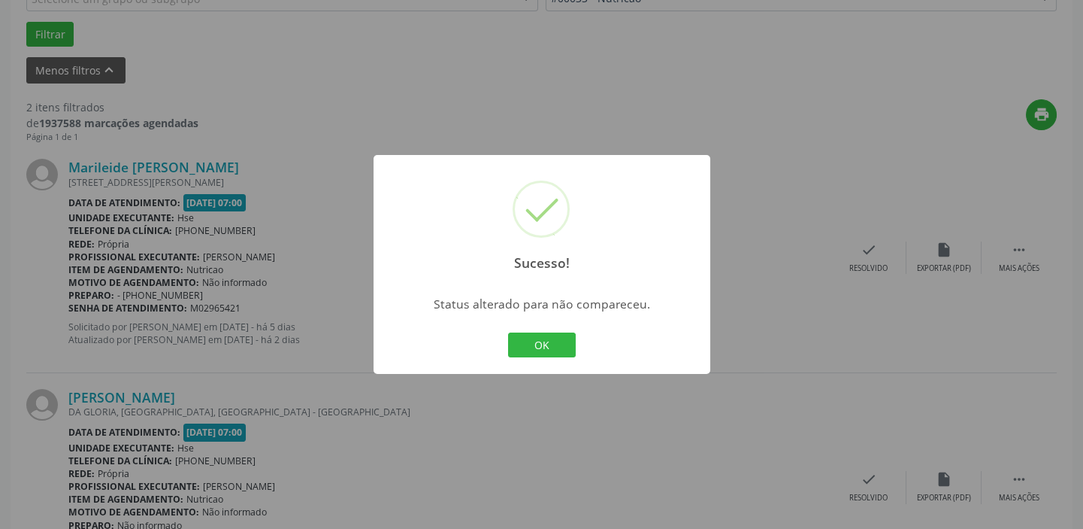
click at [550, 323] on div "Sucesso! × Status alterado para não compareceu. OK Cancel" at bounding box center [542, 265] width 337 height 220
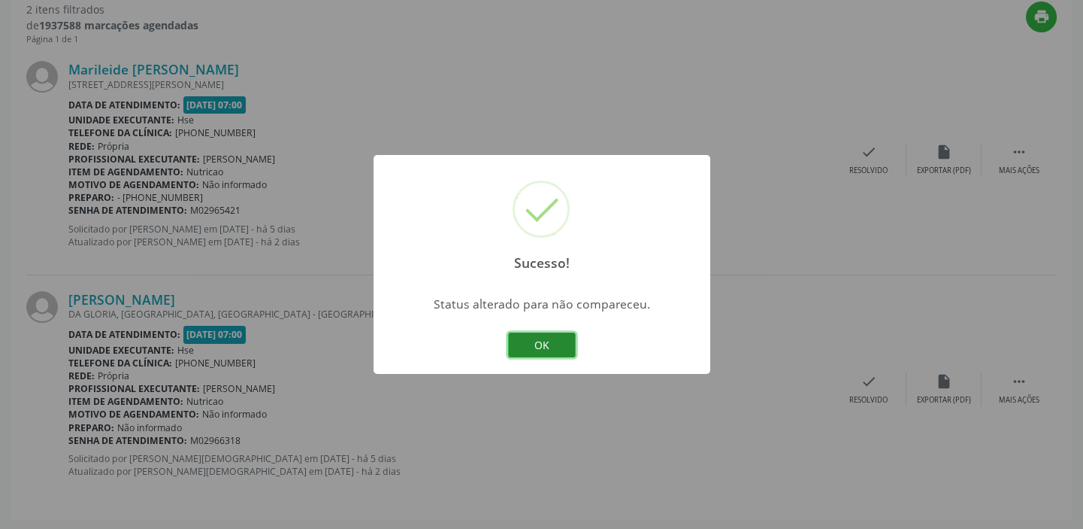
click at [555, 344] on button "OK" at bounding box center [542, 345] width 68 height 26
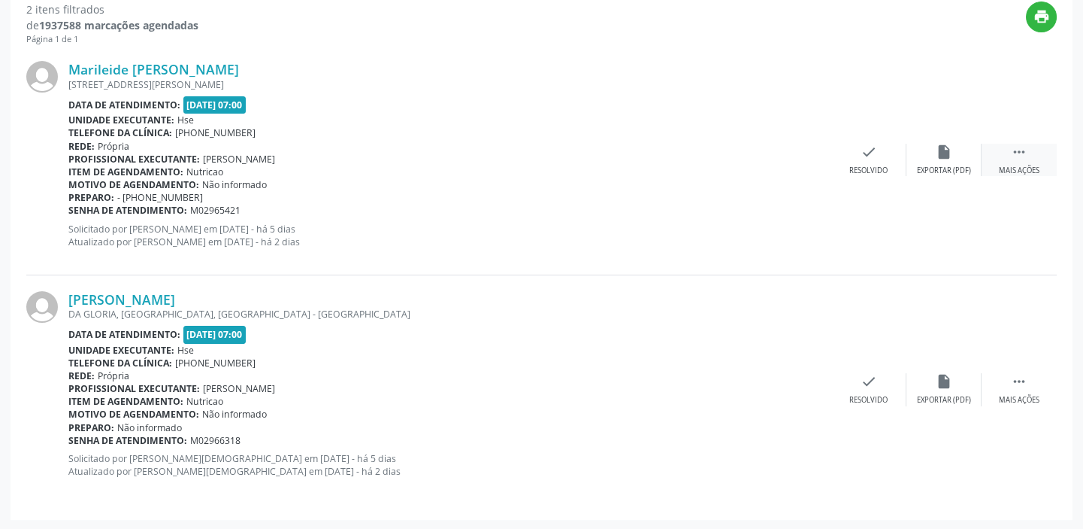
click at [1028, 160] on div " Mais ações" at bounding box center [1019, 160] width 75 height 32
click at [947, 153] on icon "alarm_off" at bounding box center [944, 152] width 17 height 17
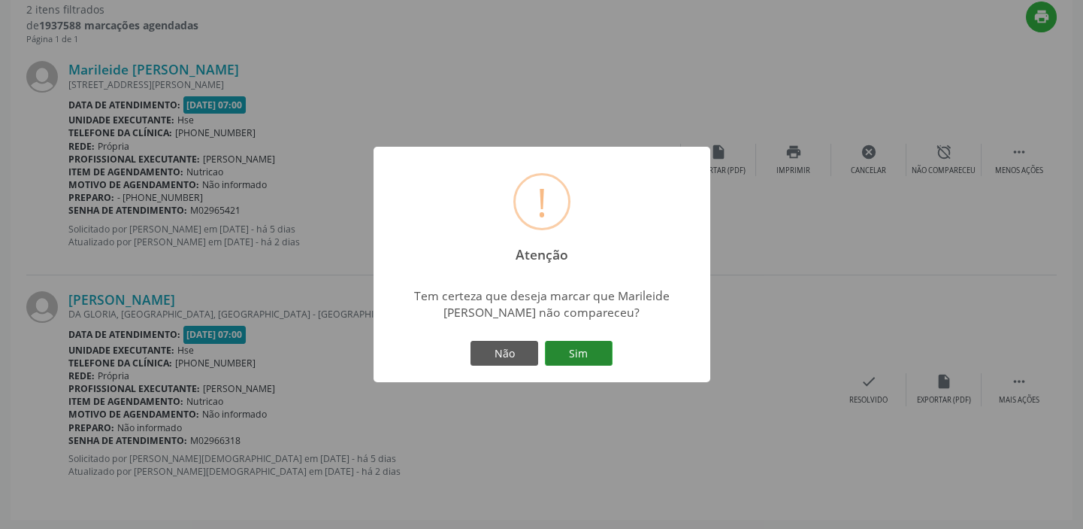
click at [578, 347] on button "Sim" at bounding box center [579, 354] width 68 height 26
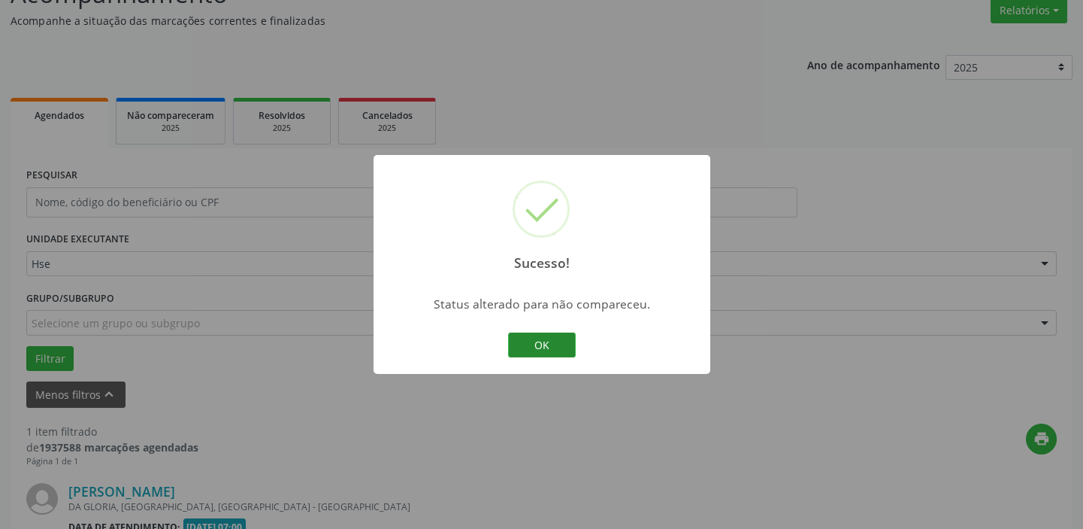
scroll to position [320, 0]
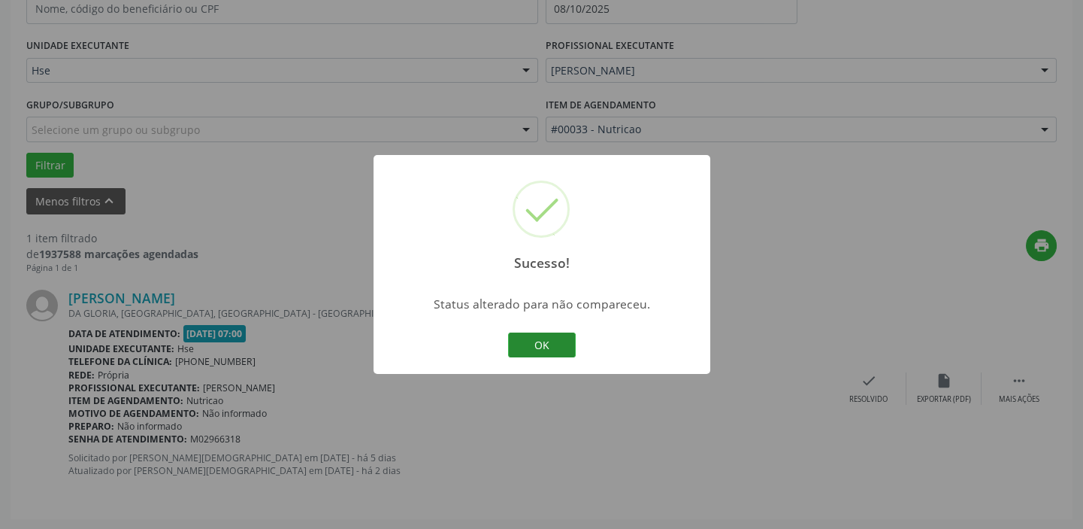
click at [544, 337] on button "OK" at bounding box center [542, 345] width 68 height 26
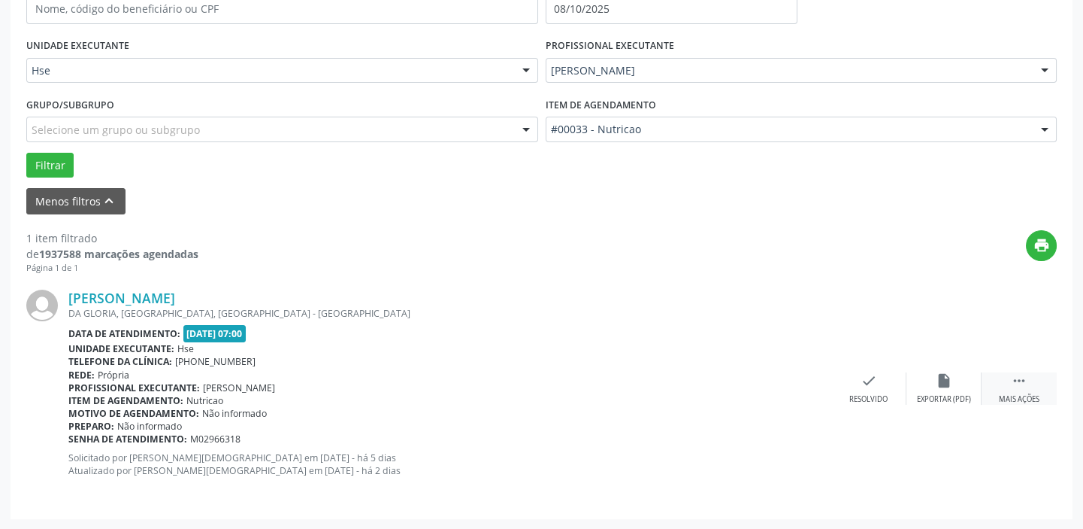
click at [1023, 388] on div " Mais ações" at bounding box center [1019, 388] width 75 height 32
click at [943, 387] on icon "alarm_off" at bounding box center [944, 380] width 17 height 17
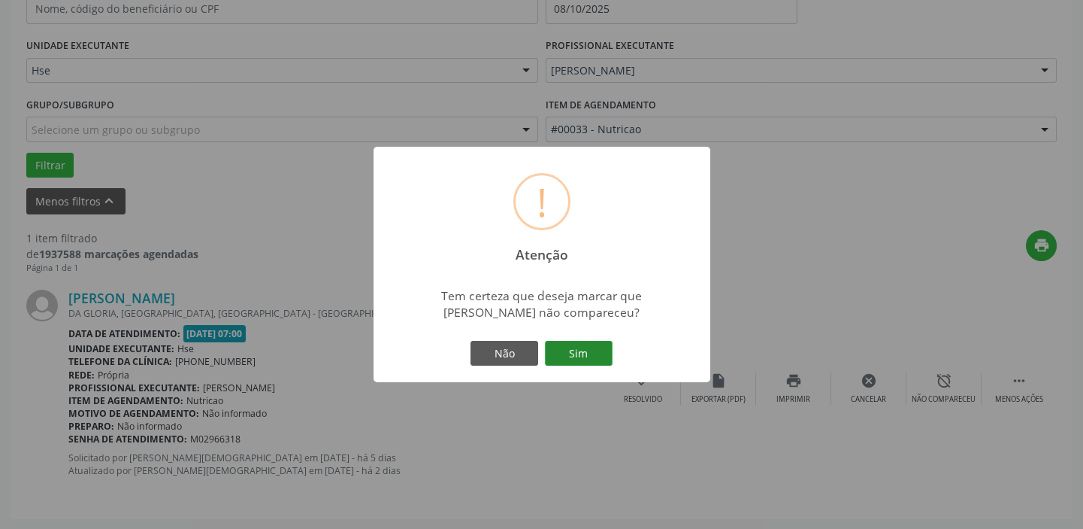
click at [596, 350] on button "Sim" at bounding box center [579, 354] width 68 height 26
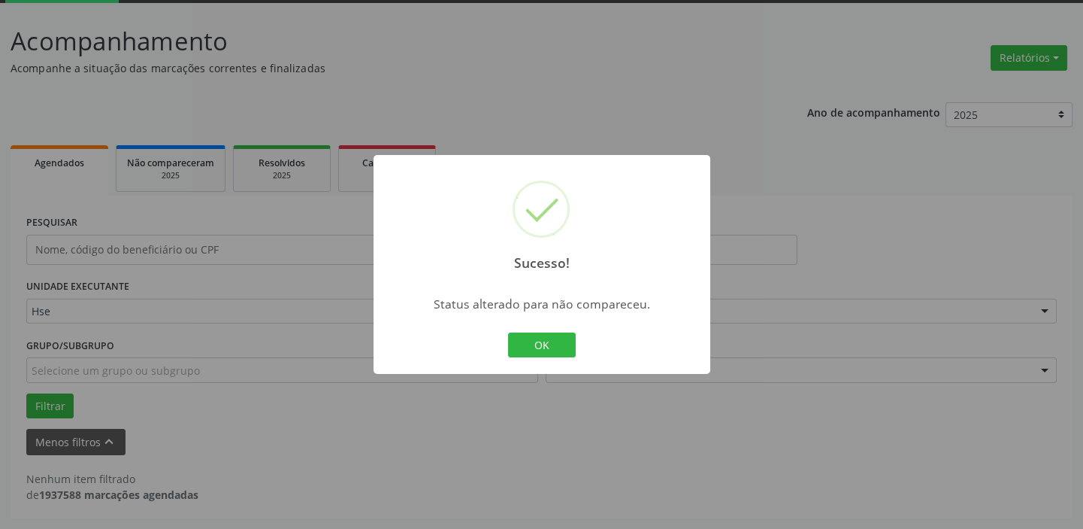
scroll to position [78, 0]
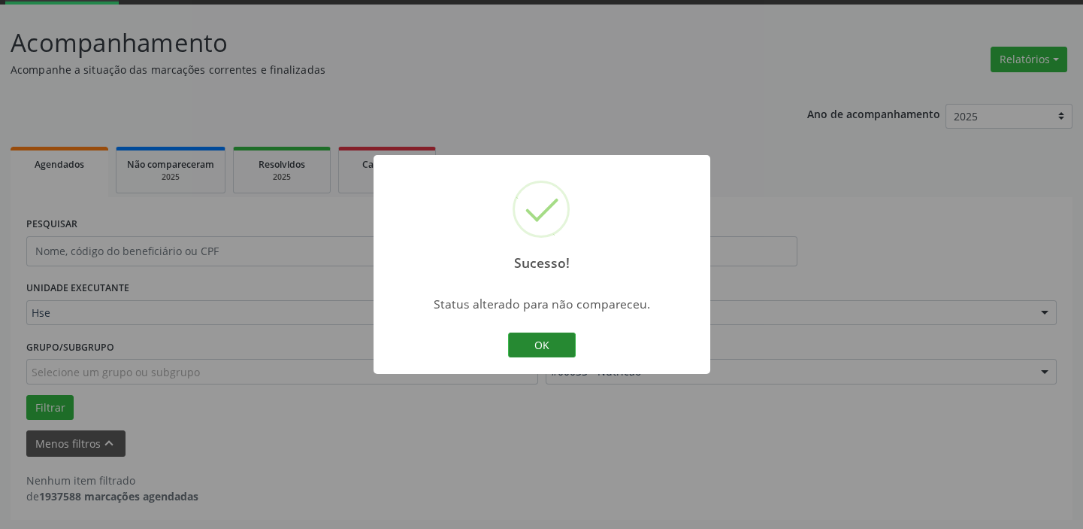
click at [544, 337] on button "OK" at bounding box center [542, 345] width 68 height 26
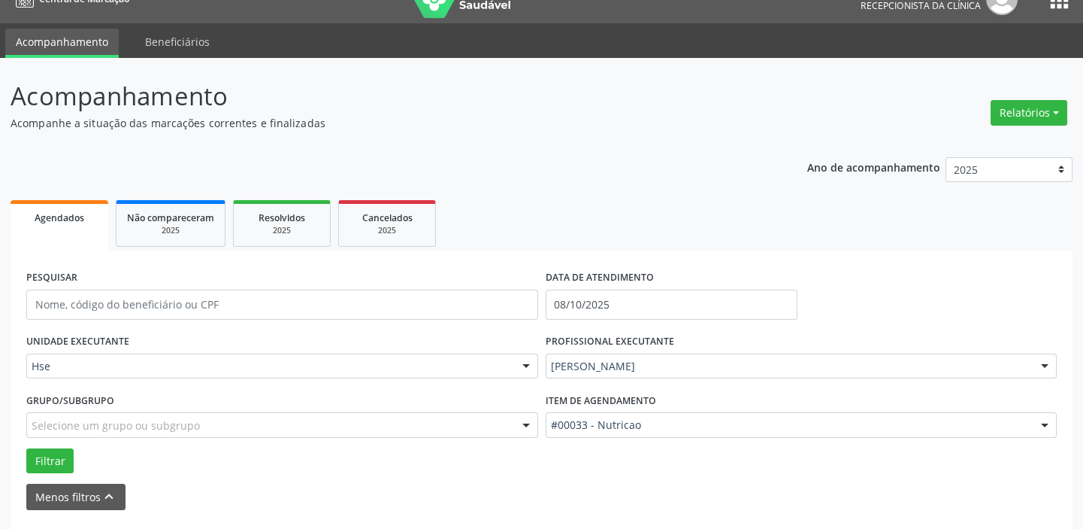
scroll to position [10, 0]
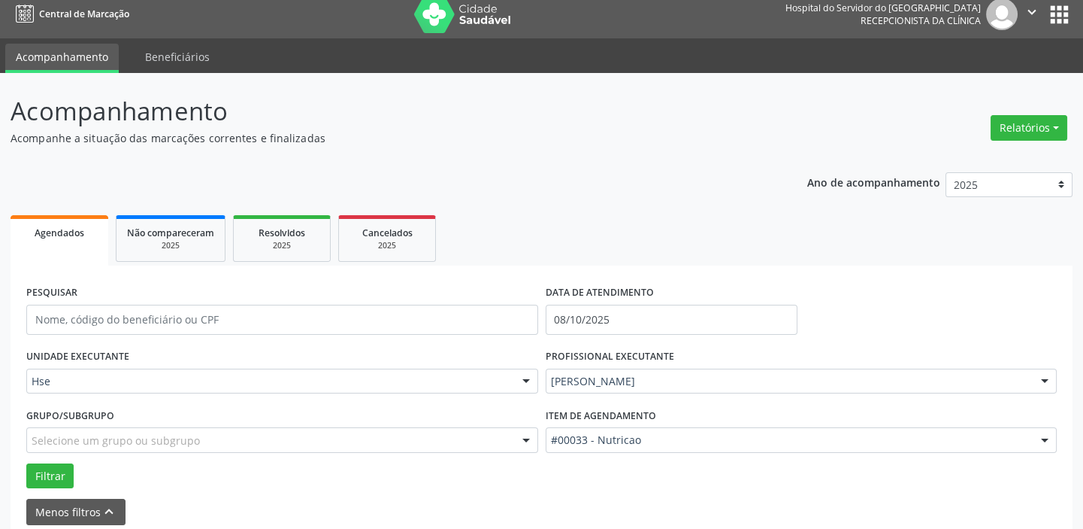
drag, startPoint x: 73, startPoint y: 383, endPoint x: 98, endPoint y: 383, distance: 25.6
click at [32, 383] on input "text" at bounding box center [32, 389] width 0 height 30
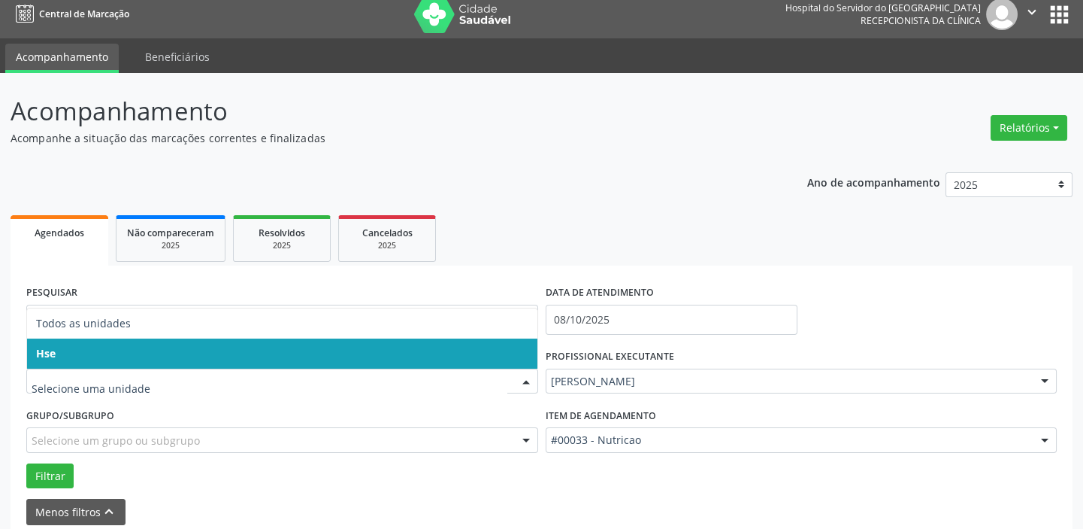
click at [101, 383] on input "text" at bounding box center [270, 389] width 476 height 30
click at [85, 357] on span "Hse" at bounding box center [282, 353] width 511 height 30
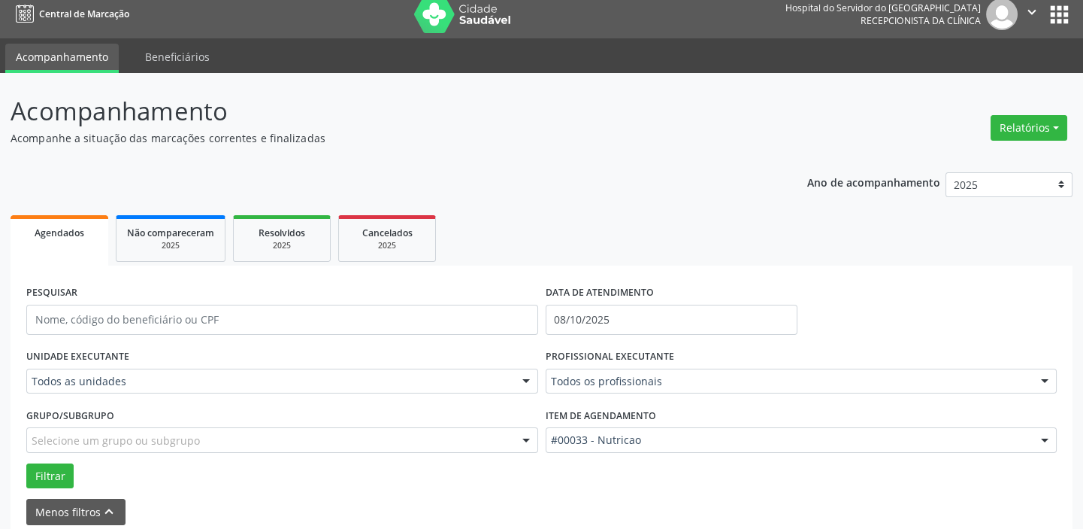
click at [163, 368] on div "Todos as unidades" at bounding box center [282, 381] width 512 height 26
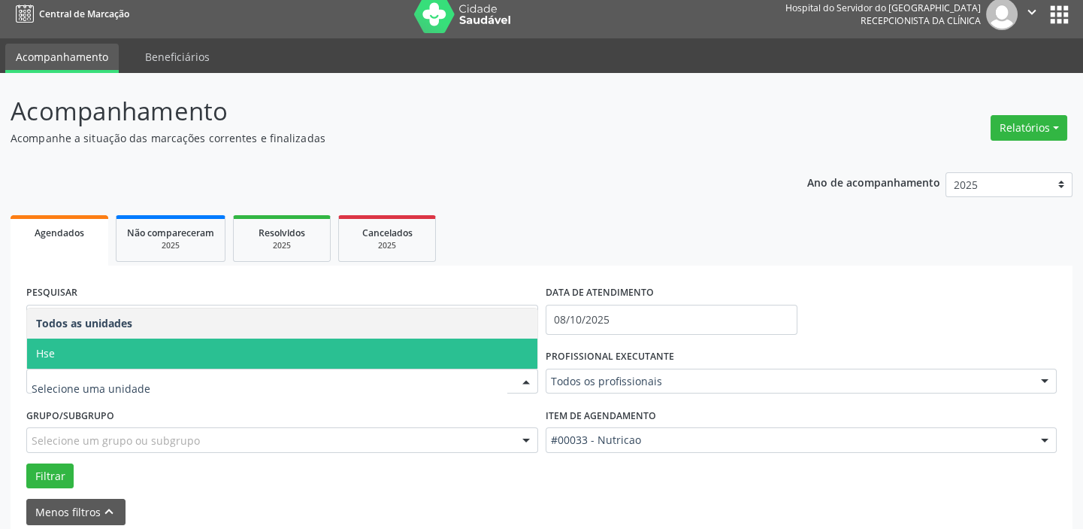
click at [126, 350] on span "Hse" at bounding box center [282, 353] width 511 height 30
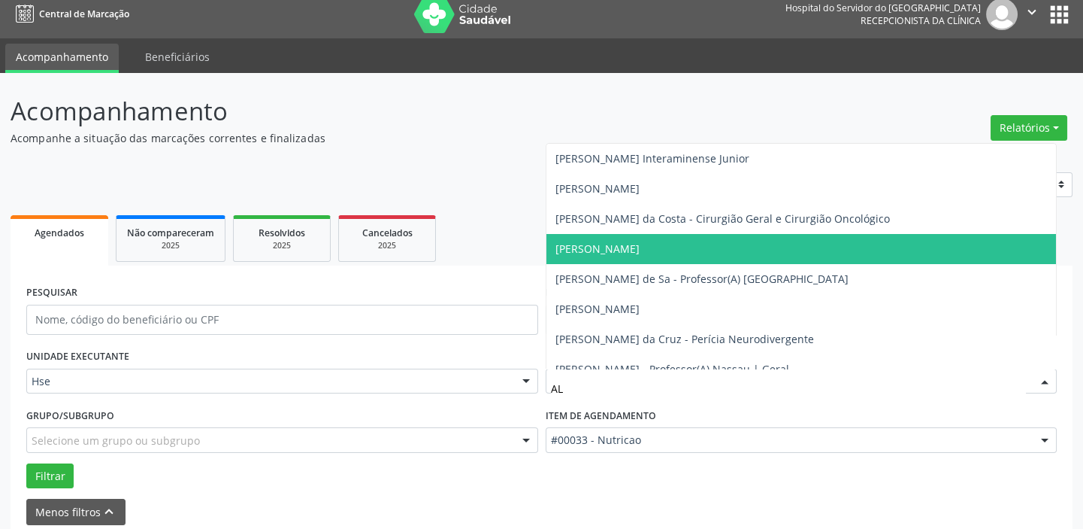
type input "ALY"
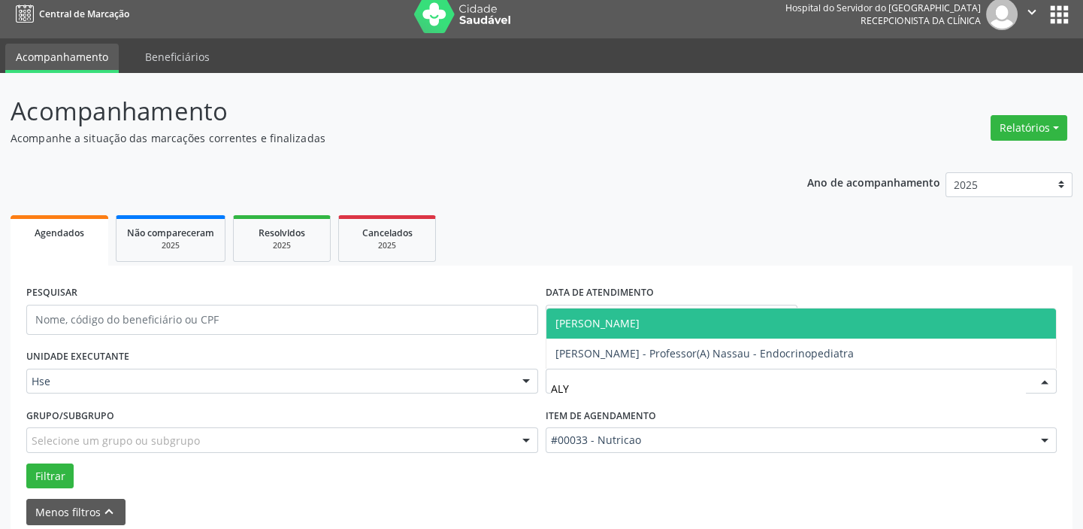
click at [694, 315] on span "[PERSON_NAME]" at bounding box center [802, 323] width 511 height 30
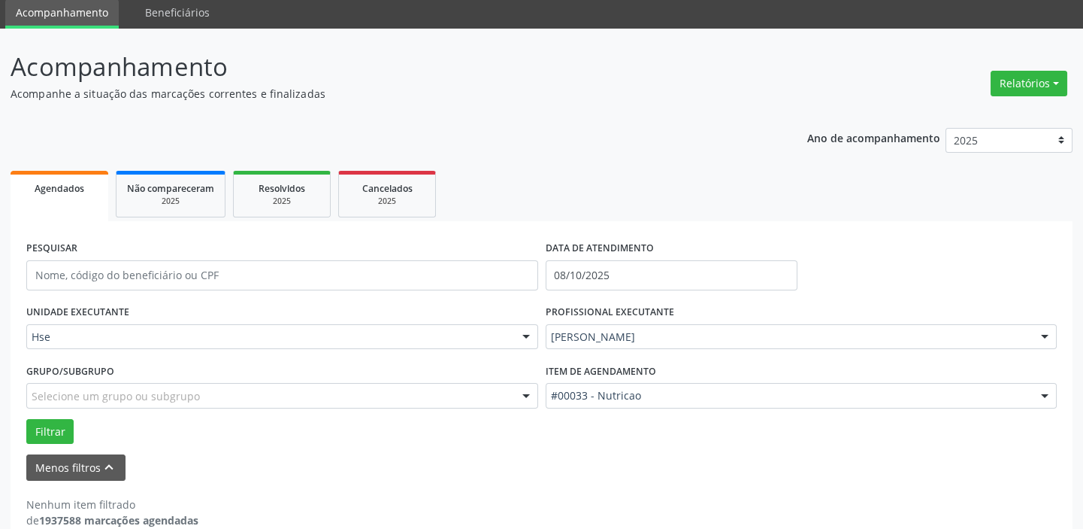
scroll to position [78, 0]
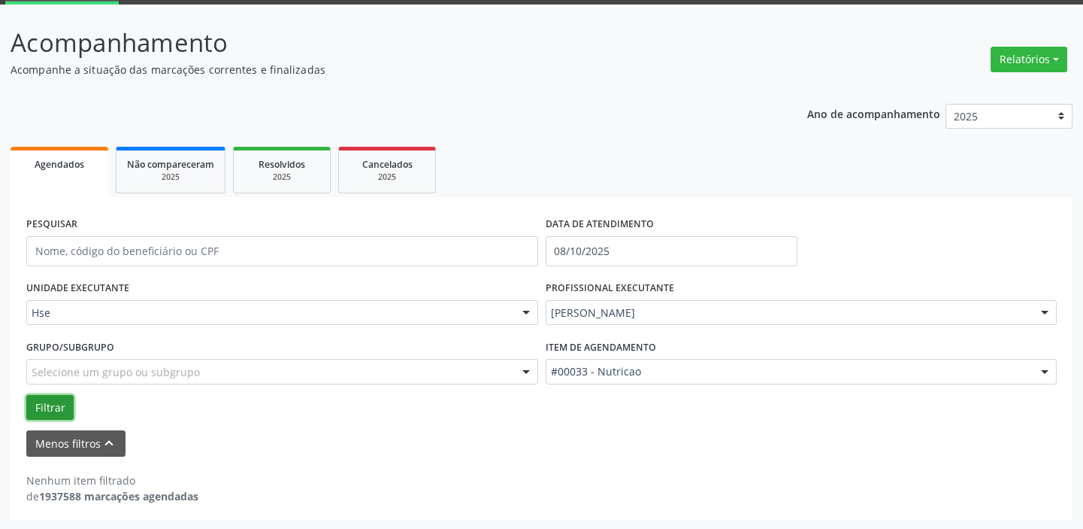
click at [53, 407] on button "Filtrar" at bounding box center [49, 408] width 47 height 26
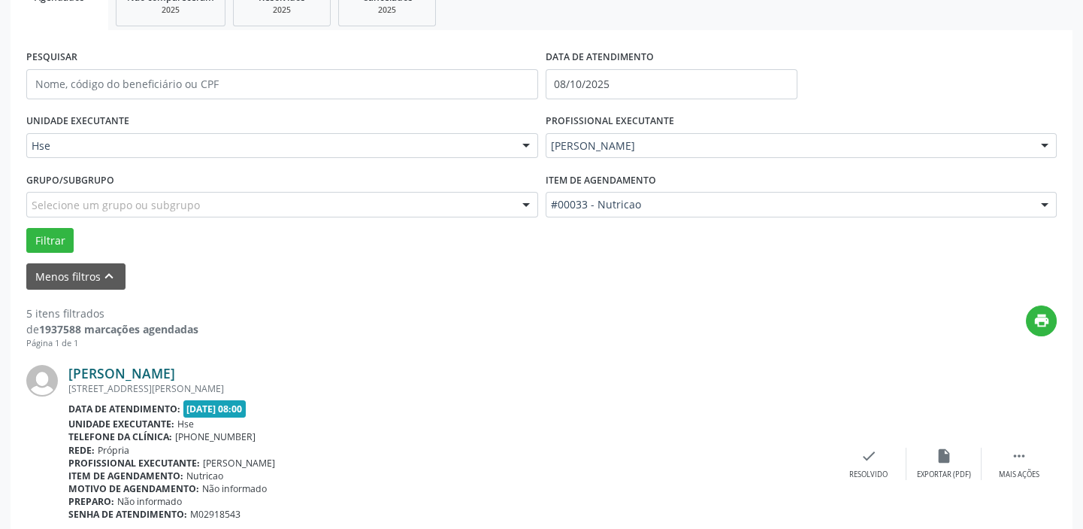
scroll to position [420, 0]
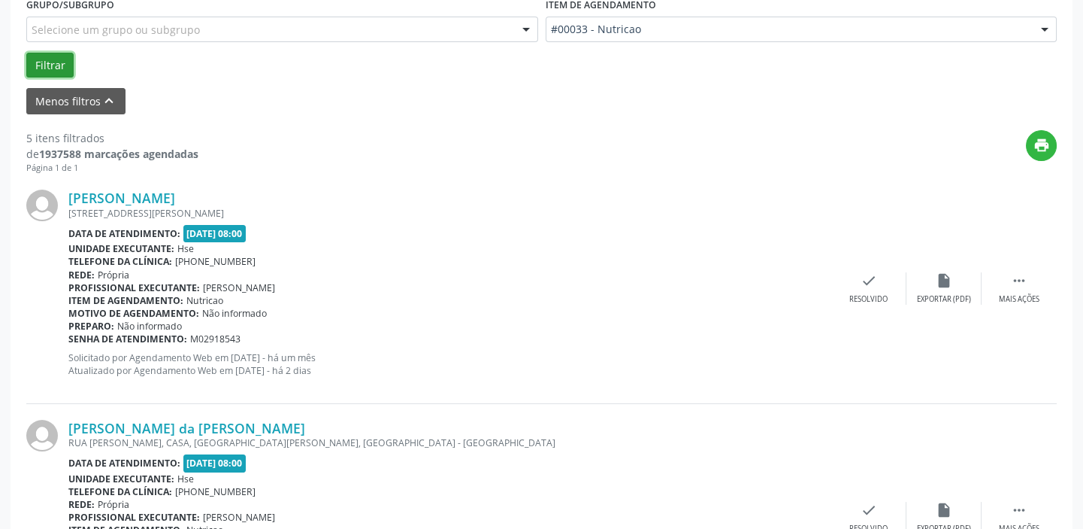
click at [60, 59] on button "Filtrar" at bounding box center [49, 66] width 47 height 26
drag, startPoint x: 1018, startPoint y: 289, endPoint x: 1002, endPoint y: 290, distance: 15.9
click at [1015, 289] on div " Mais ações" at bounding box center [1019, 288] width 75 height 32
click at [928, 288] on div "alarm_off Não compareceu" at bounding box center [944, 288] width 75 height 32
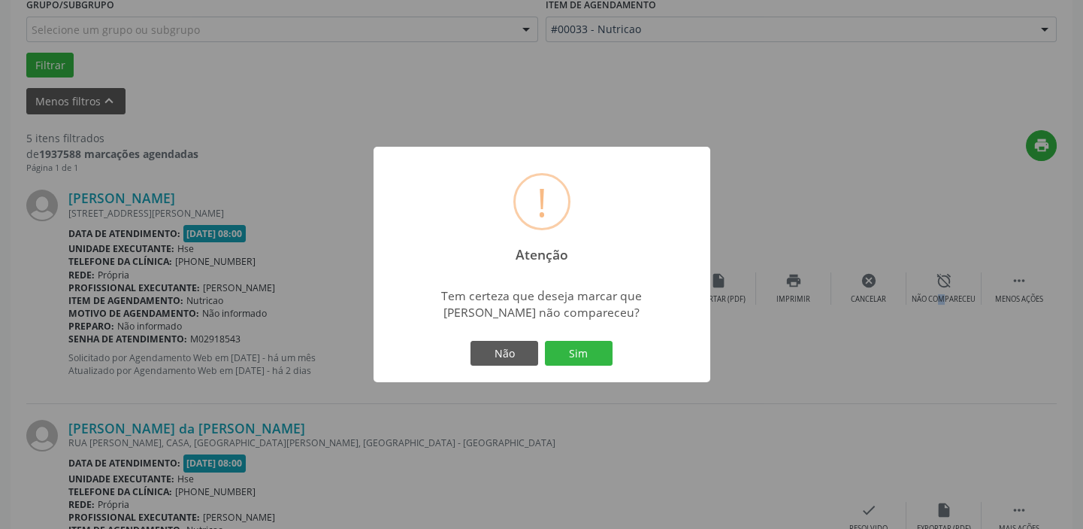
click at [923, 292] on div "! Atenção × Tem certeza que deseja marcar que [PERSON_NAME] não compareceu? Não…" at bounding box center [541, 264] width 1083 height 529
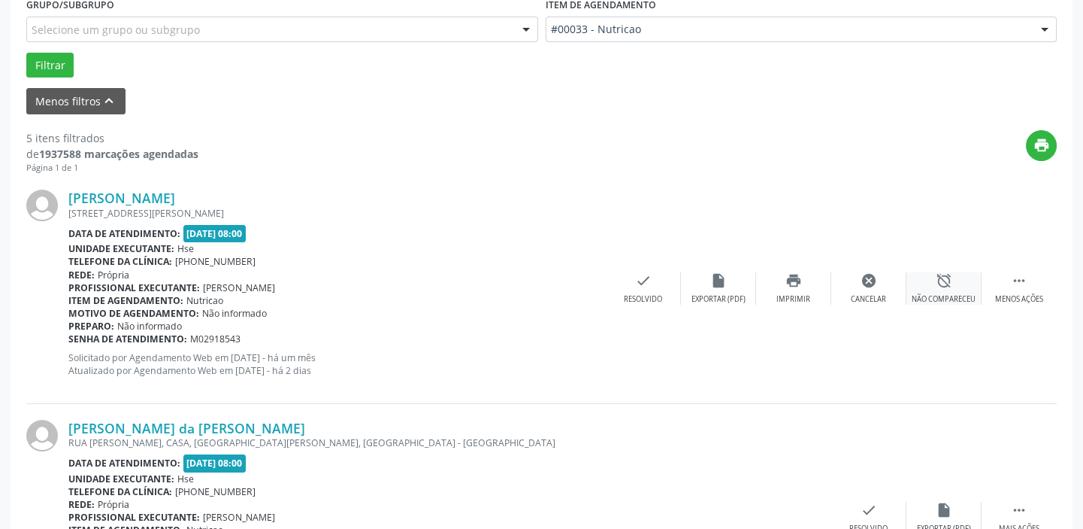
click at [923, 288] on div "alarm_off Não compareceu" at bounding box center [944, 288] width 75 height 32
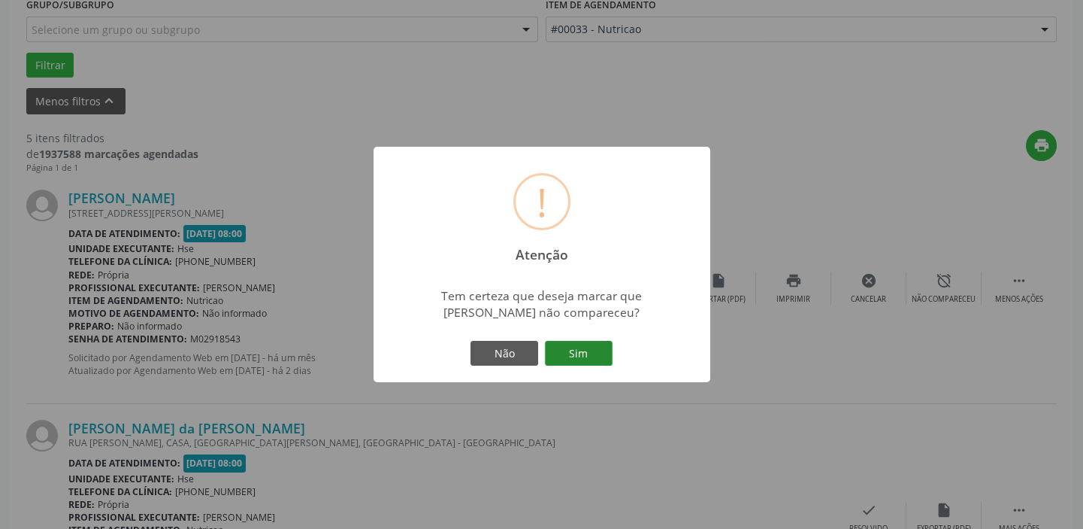
click at [577, 350] on button "Sim" at bounding box center [579, 354] width 68 height 26
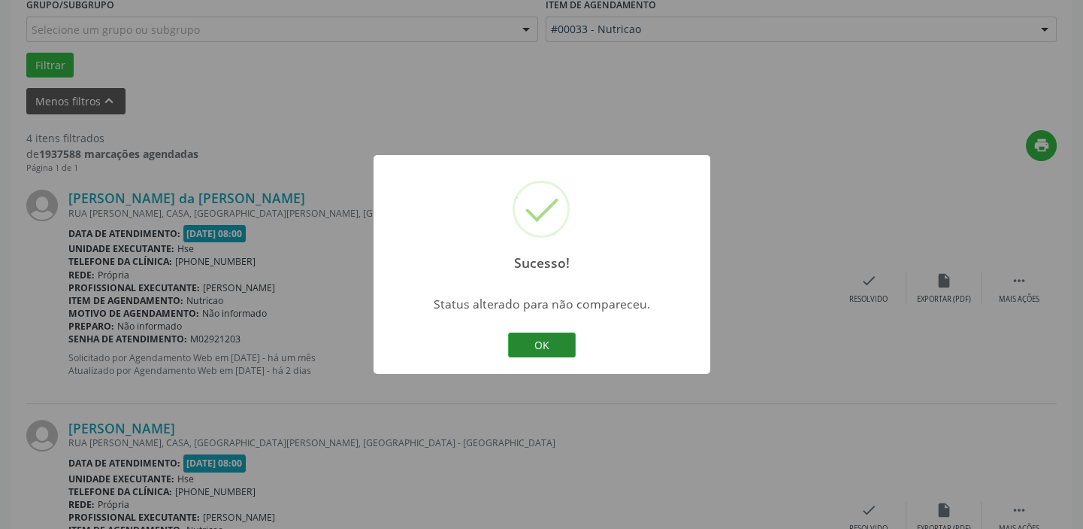
click at [570, 343] on button "OK" at bounding box center [542, 345] width 68 height 26
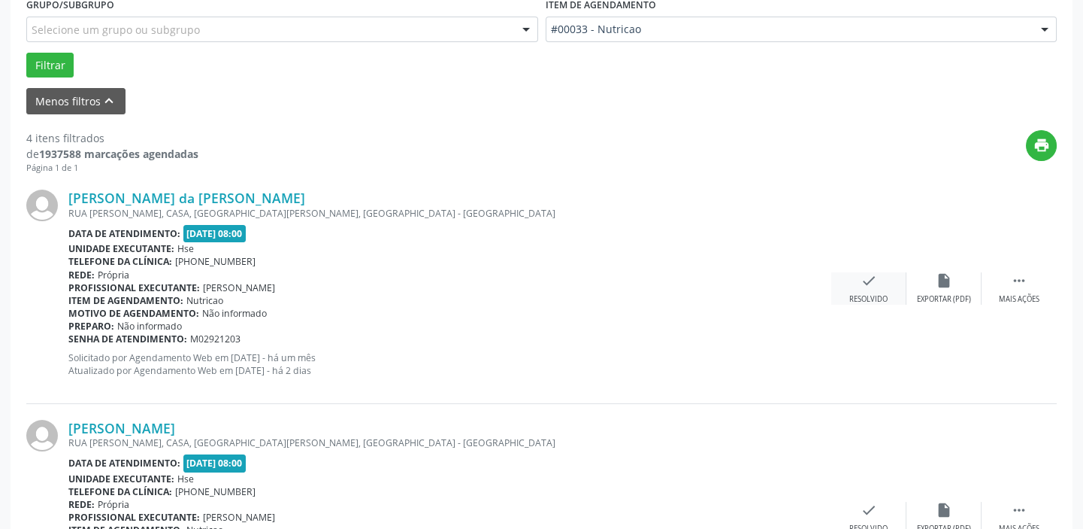
click at [859, 278] on div "check Resolvido" at bounding box center [869, 288] width 75 height 32
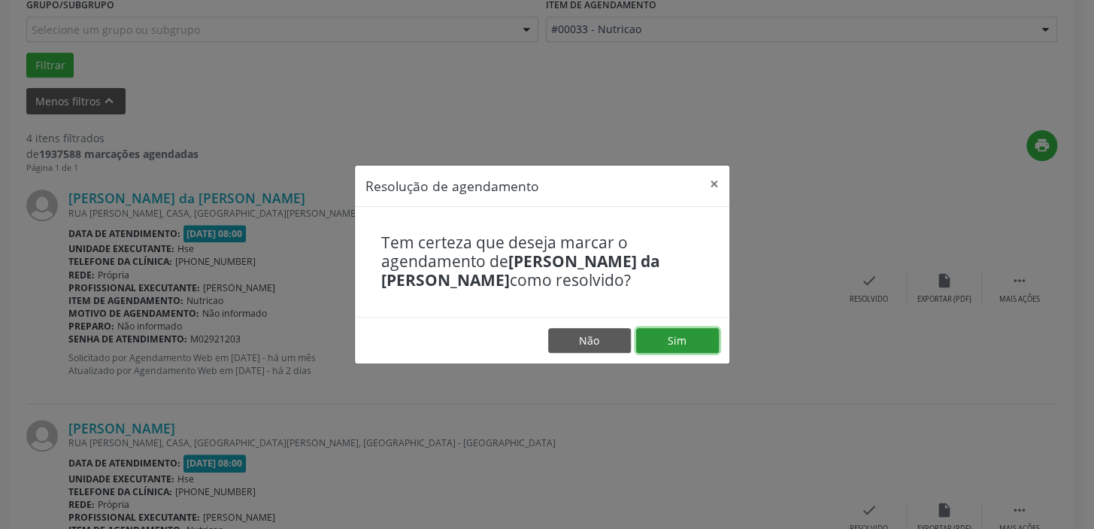
click at [666, 337] on button "Sim" at bounding box center [677, 341] width 83 height 26
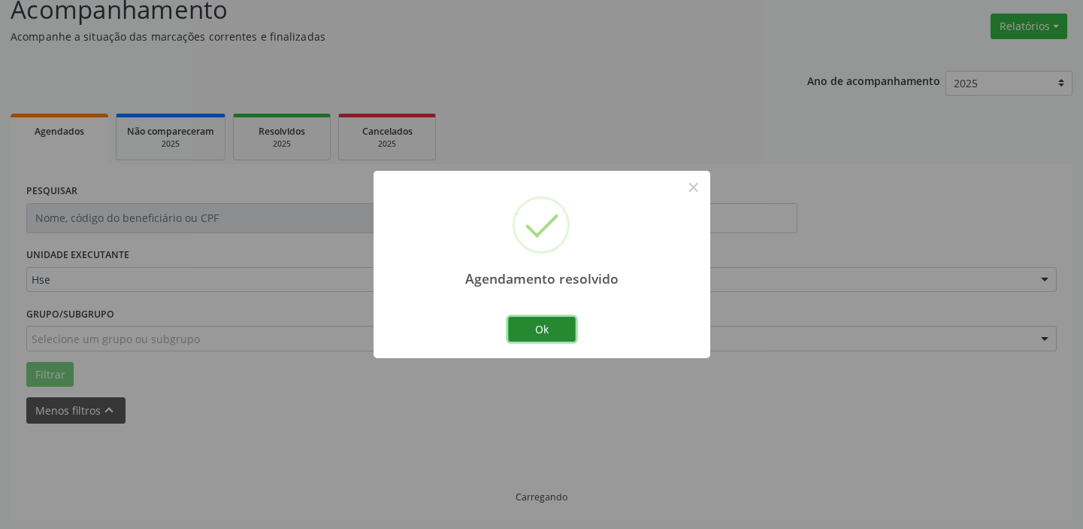
click at [547, 323] on button "Ok" at bounding box center [542, 330] width 68 height 26
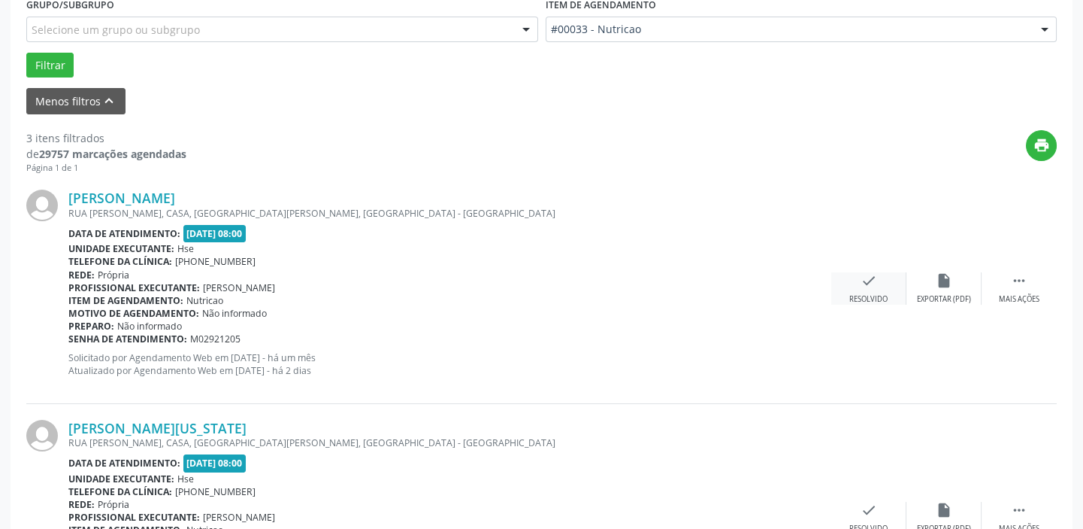
click at [868, 294] on div "Resolvido" at bounding box center [869, 299] width 38 height 11
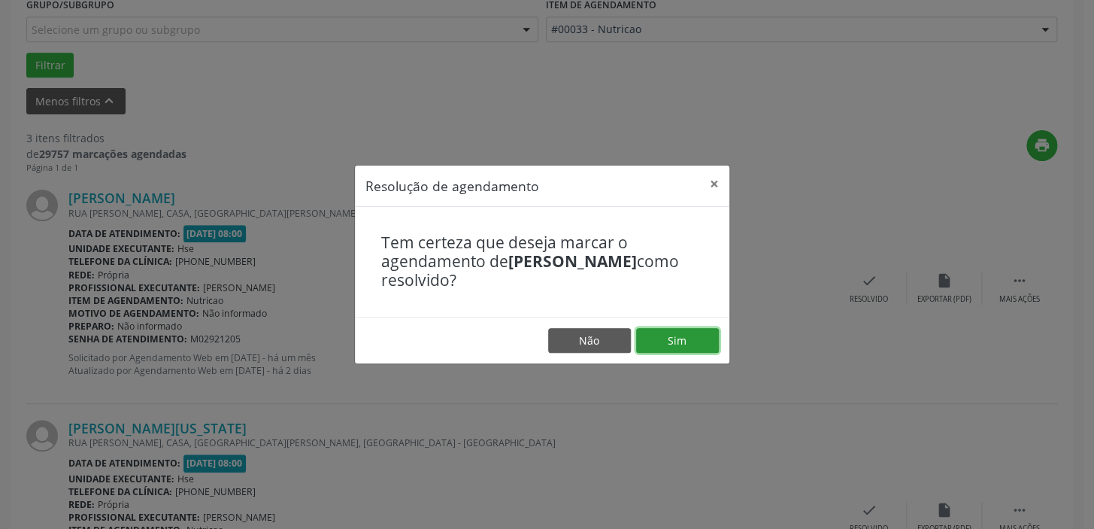
click at [669, 333] on button "Sim" at bounding box center [677, 341] width 83 height 26
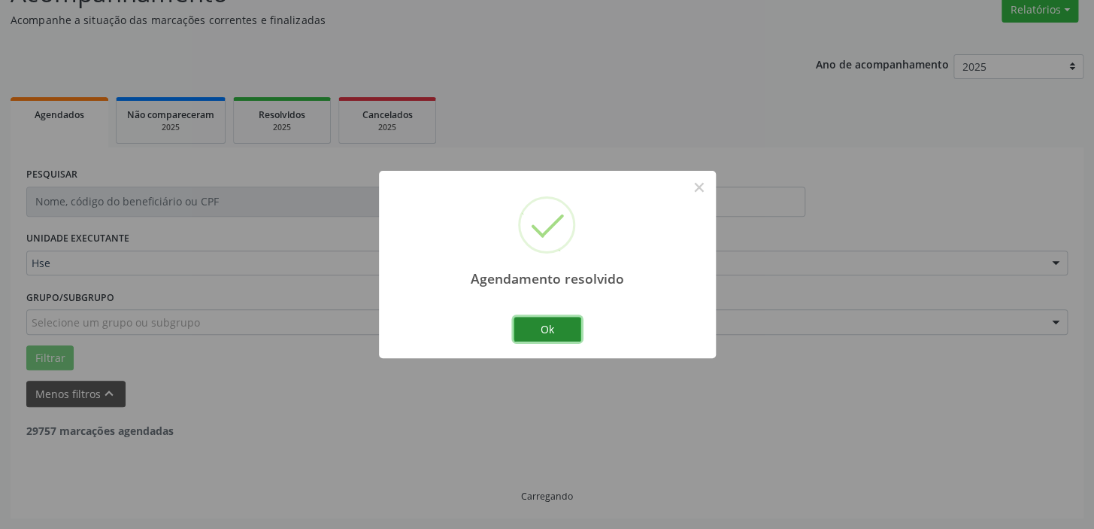
click at [561, 323] on button "Ok" at bounding box center [548, 330] width 68 height 26
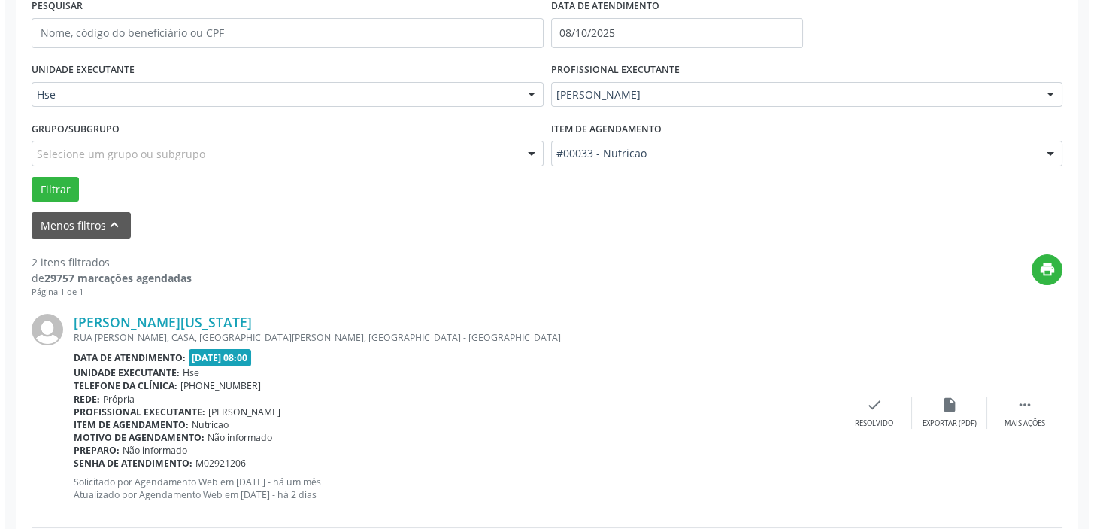
scroll to position [332, 0]
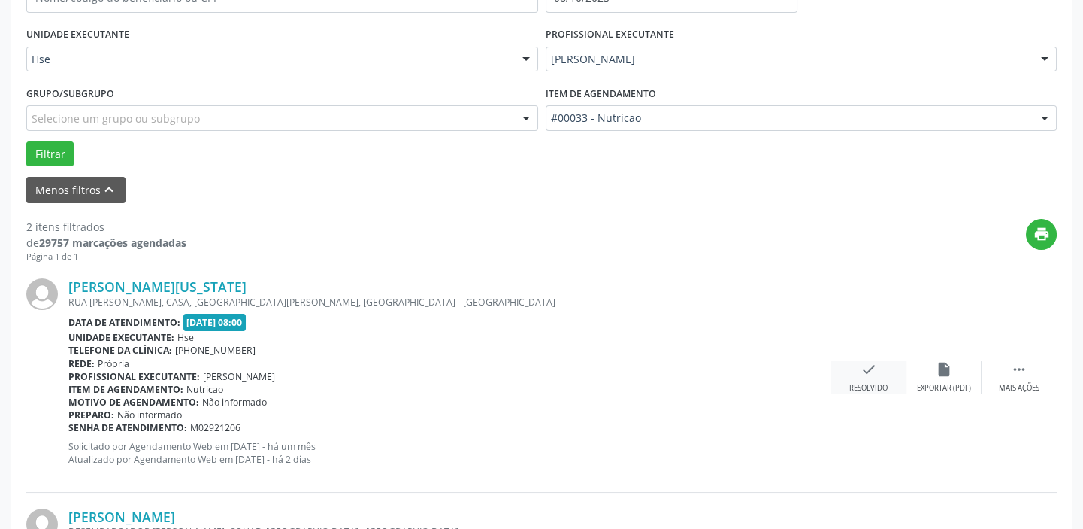
click at [861, 363] on icon "check" at bounding box center [869, 369] width 17 height 17
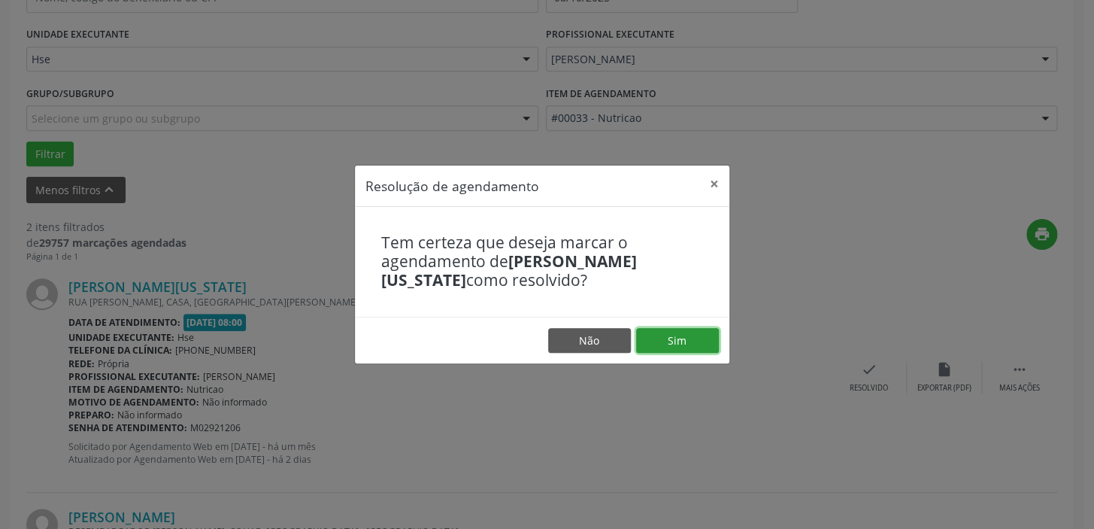
drag, startPoint x: 674, startPoint y: 338, endPoint x: 666, endPoint y: 344, distance: 10.7
click at [674, 338] on button "Sim" at bounding box center [677, 341] width 83 height 26
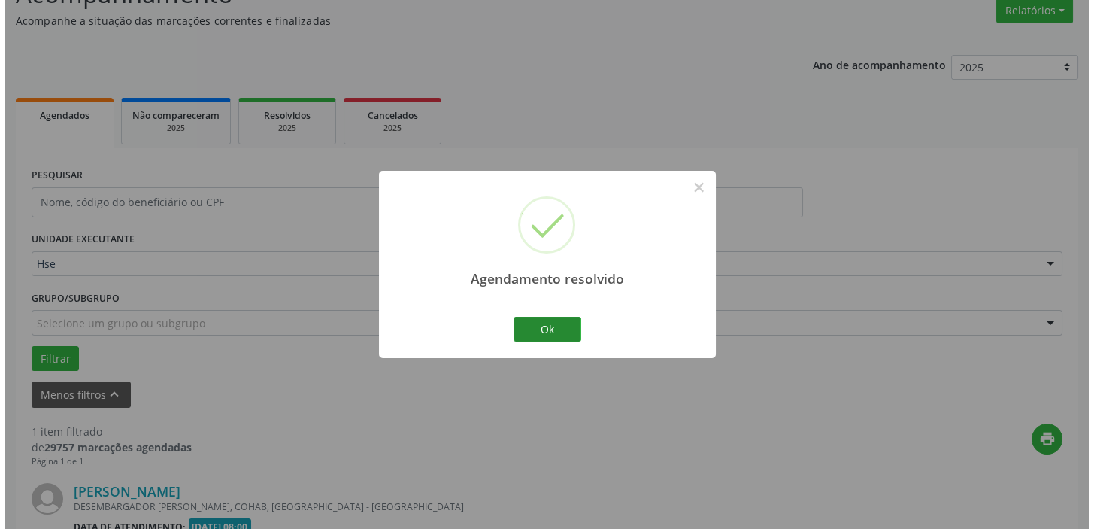
scroll to position [320, 0]
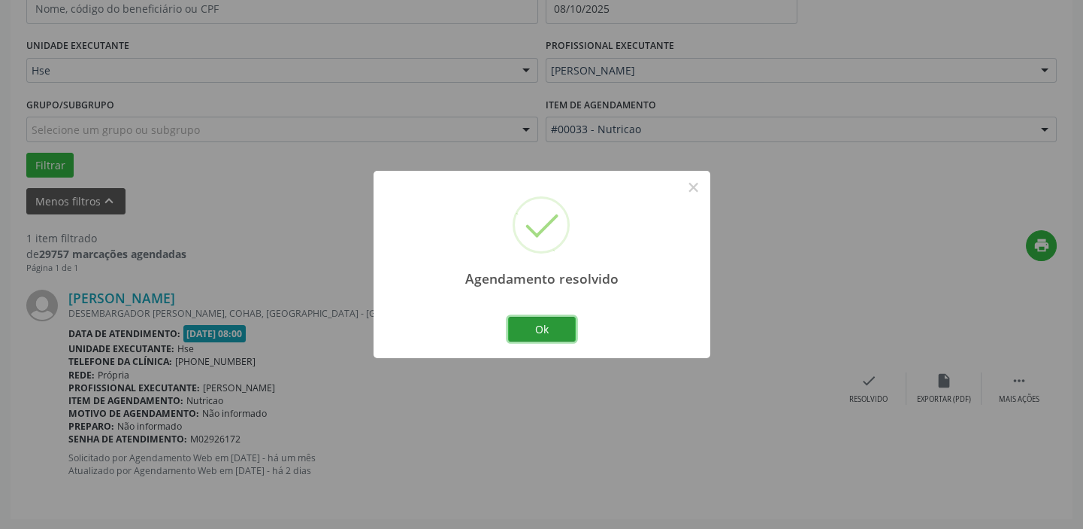
click at [558, 328] on button "Ok" at bounding box center [542, 330] width 68 height 26
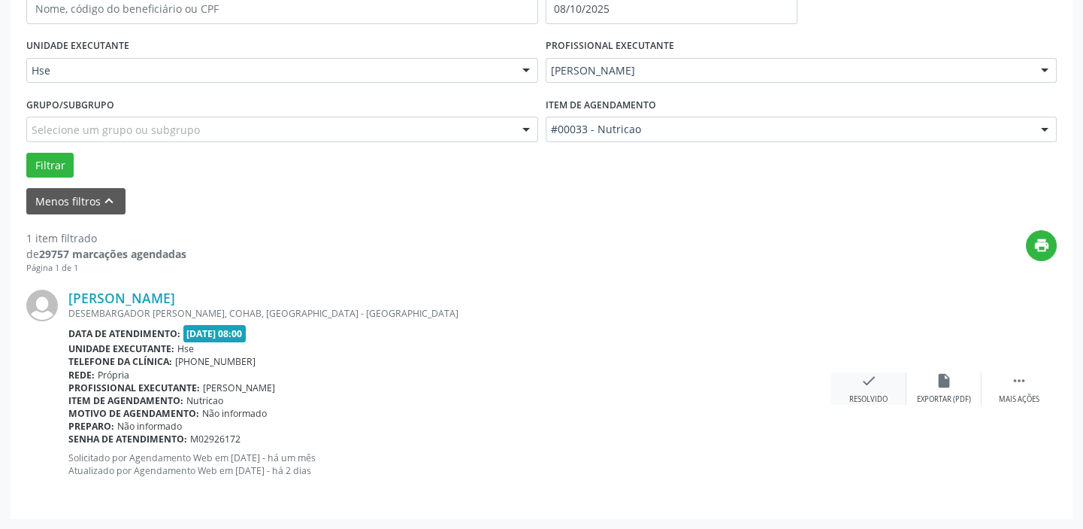
click at [854, 387] on div "check Resolvido" at bounding box center [869, 388] width 75 height 32
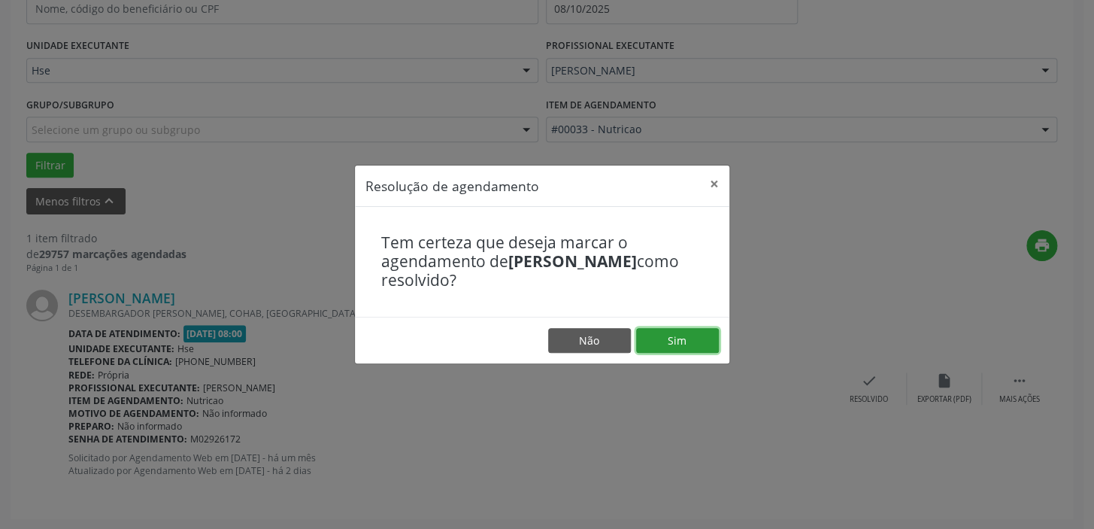
click at [693, 346] on button "Sim" at bounding box center [677, 341] width 83 height 26
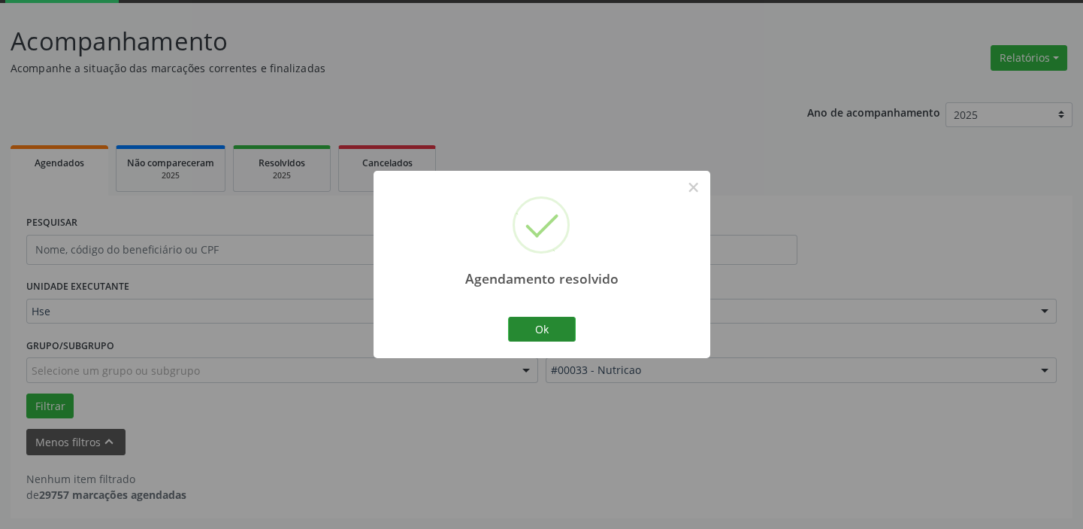
scroll to position [78, 0]
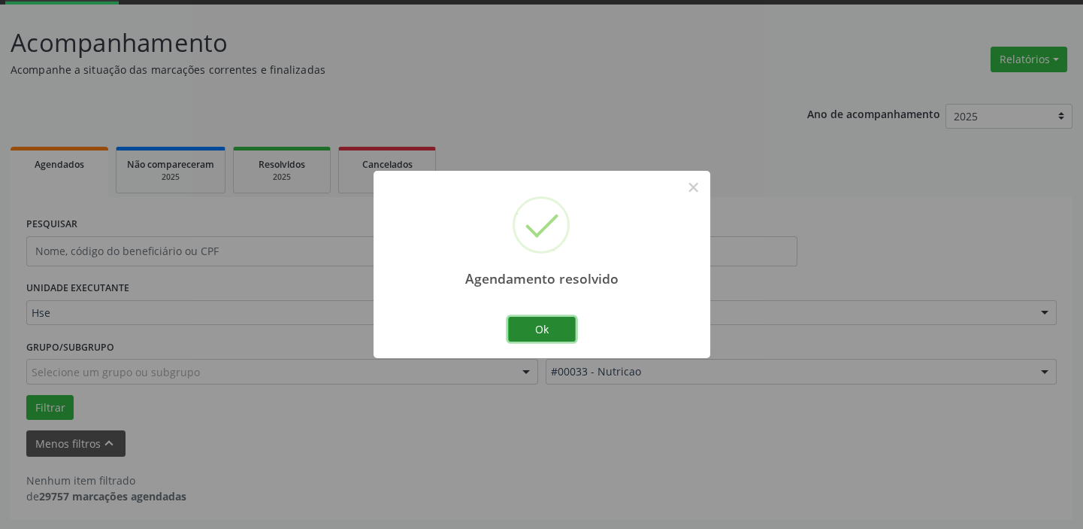
click at [536, 320] on button "Ok" at bounding box center [542, 330] width 68 height 26
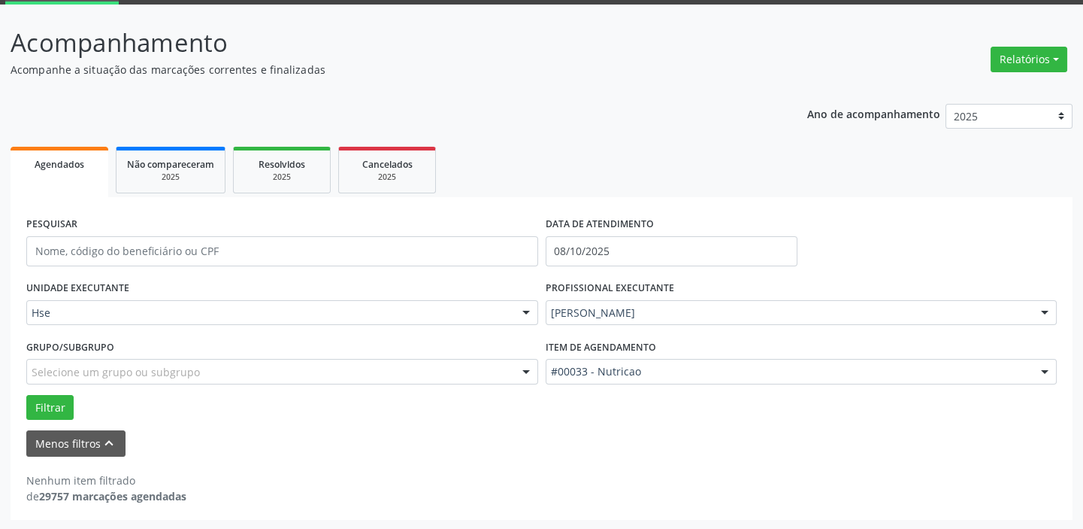
click at [1039, 44] on div "Relatórios Agendamentos Procedimentos realizados" at bounding box center [1029, 59] width 87 height 36
click at [1037, 56] on button "Relatórios" at bounding box center [1029, 60] width 77 height 26
click at [964, 89] on link "Agendamentos" at bounding box center [987, 90] width 162 height 21
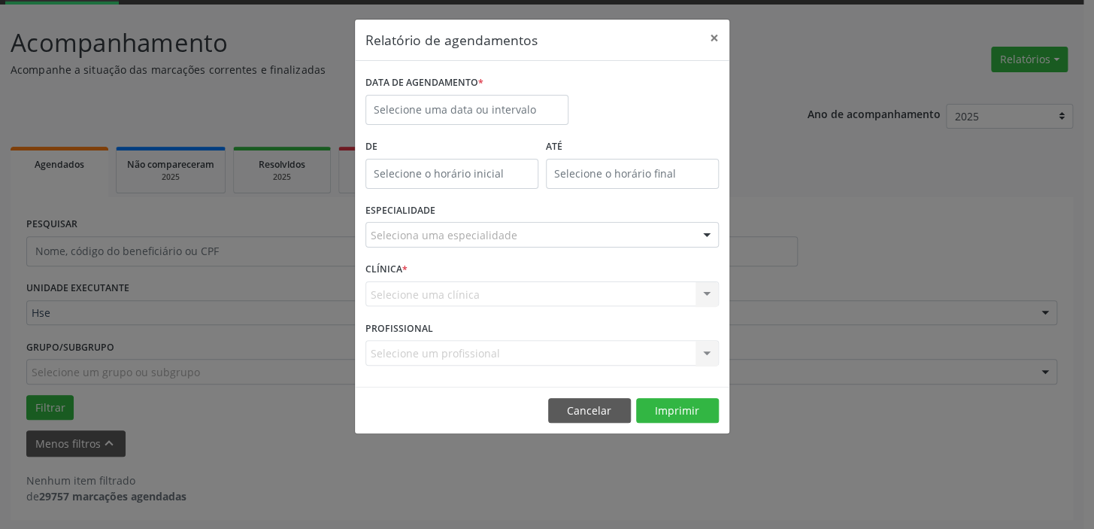
click at [194, 86] on div "Relatório de agendamentos × DATA DE AGENDAMENTO * De ATÉ ESPECIALIDADE Selecion…" at bounding box center [547, 264] width 1094 height 529
click at [706, 33] on button "×" at bounding box center [714, 38] width 30 height 37
